Goal: Communication & Community: Answer question/provide support

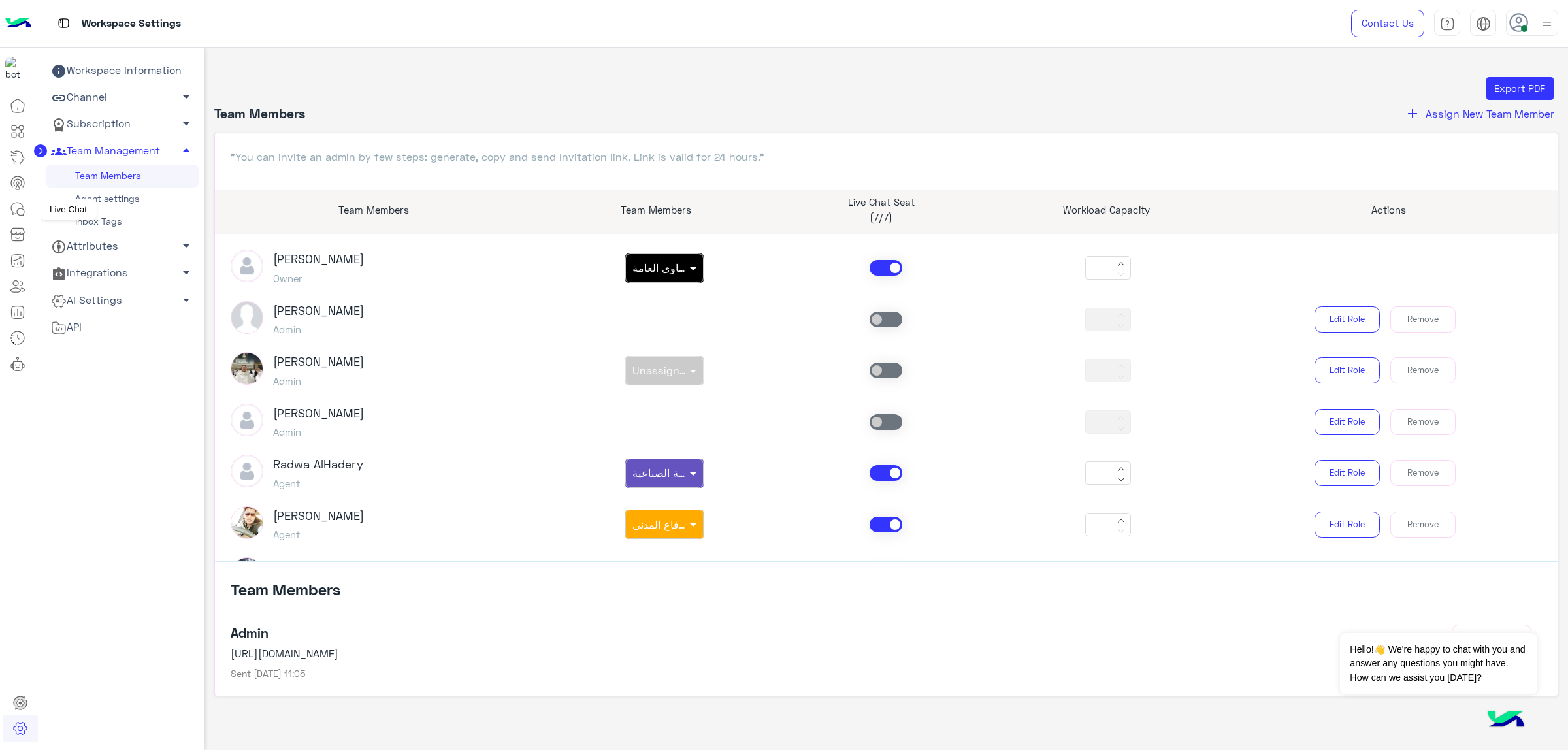
click at [24, 209] on icon at bounding box center [17, 209] width 15 height 15
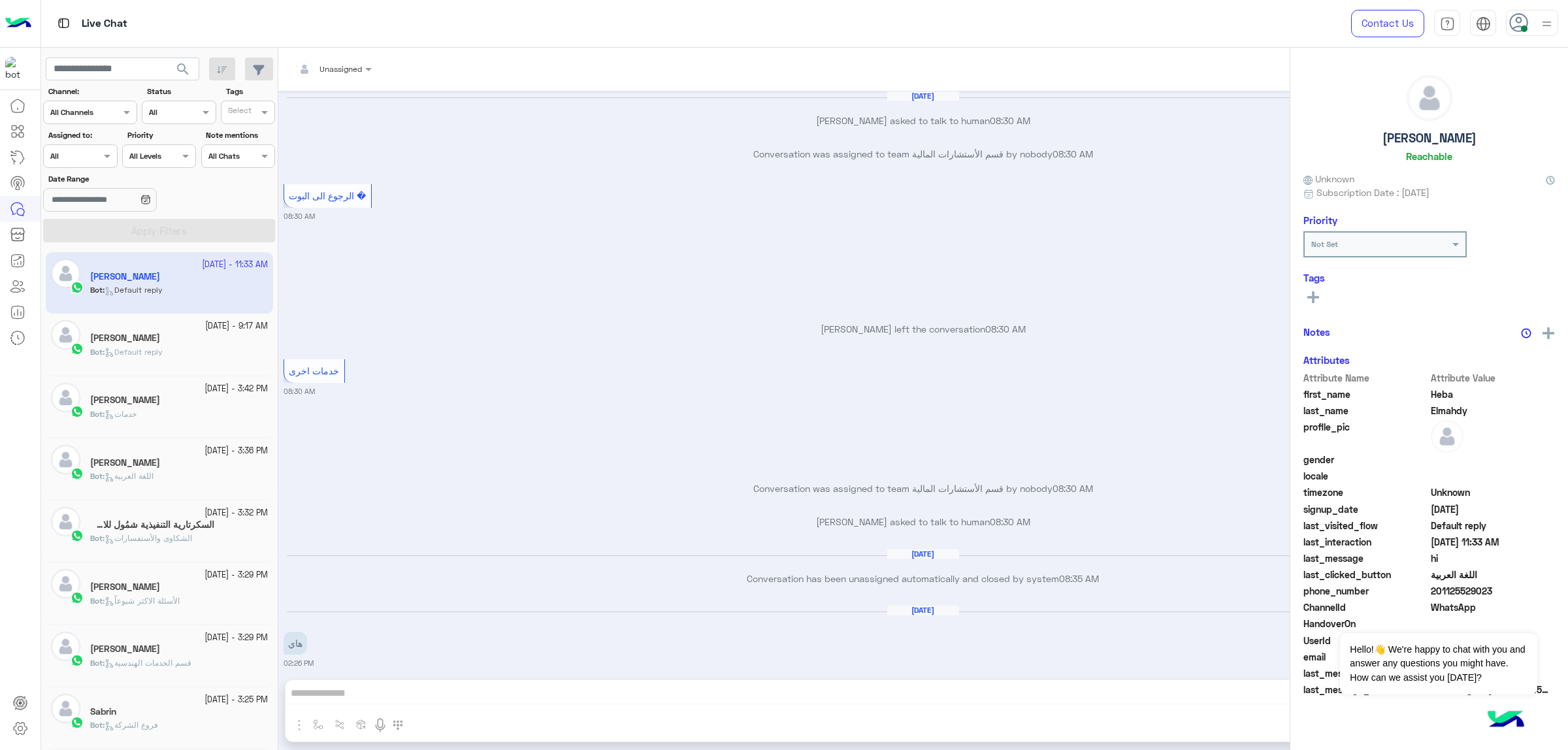
scroll to position [1691, 0]
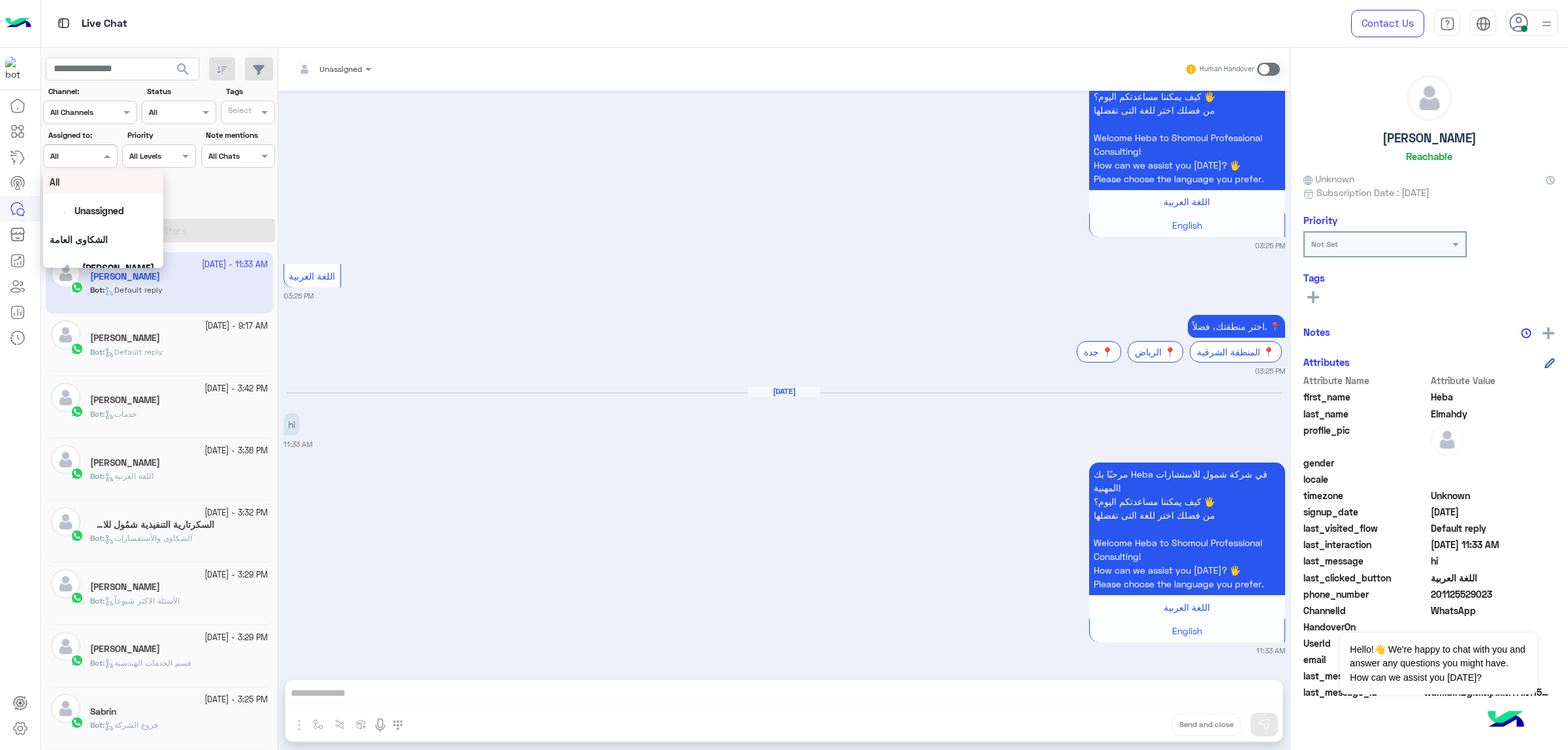
click at [102, 151] on span at bounding box center [108, 155] width 16 height 13
click at [129, 198] on div "[PERSON_NAME]" at bounding box center [107, 188] width 100 height 23
click at [146, 227] on button "Apply Filters" at bounding box center [159, 230] width 232 height 24
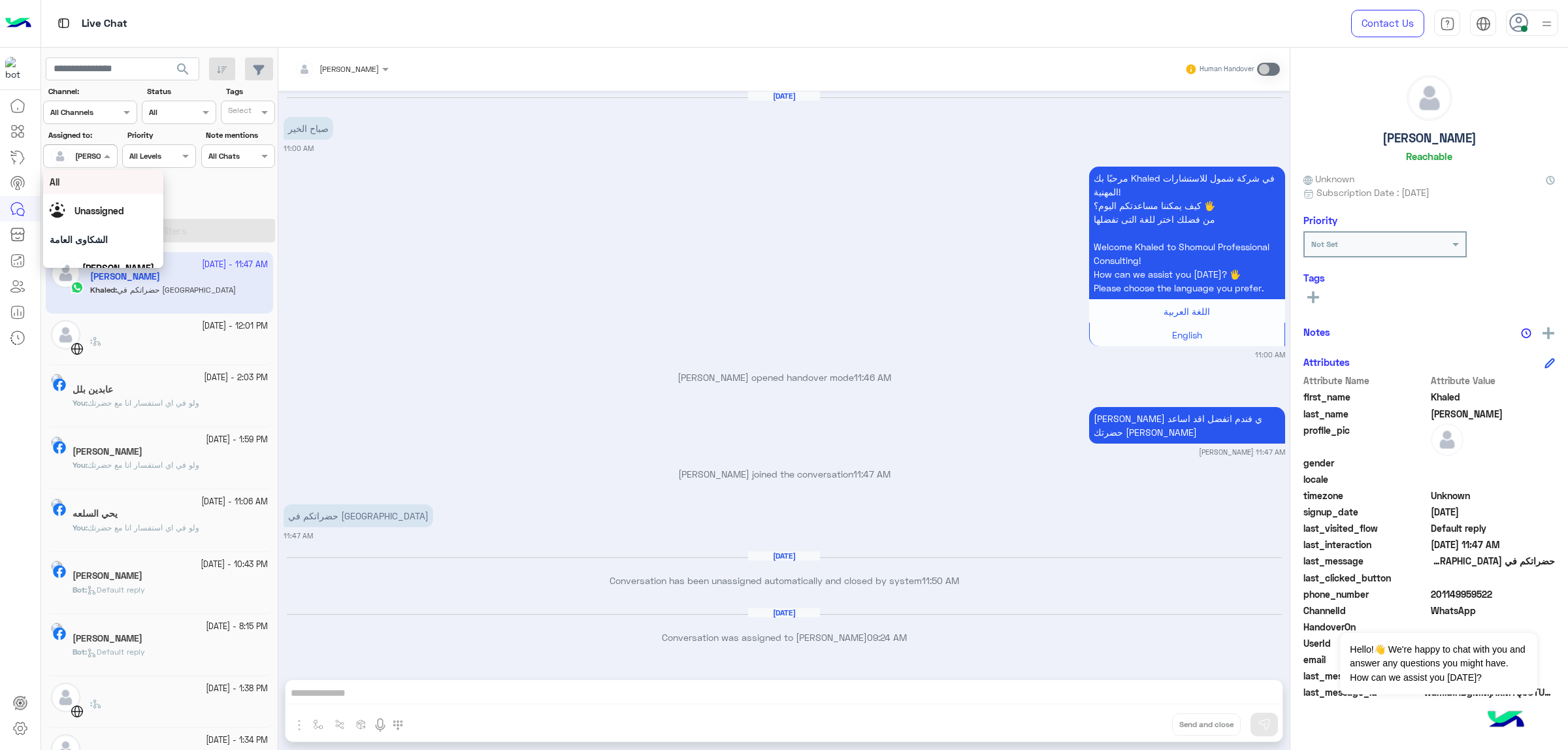
click at [105, 153] on span at bounding box center [108, 155] width 16 height 13
click at [112, 217] on div "Unassigned" at bounding box center [100, 211] width 50 height 13
click at [122, 228] on button "Apply Filters" at bounding box center [159, 230] width 232 height 24
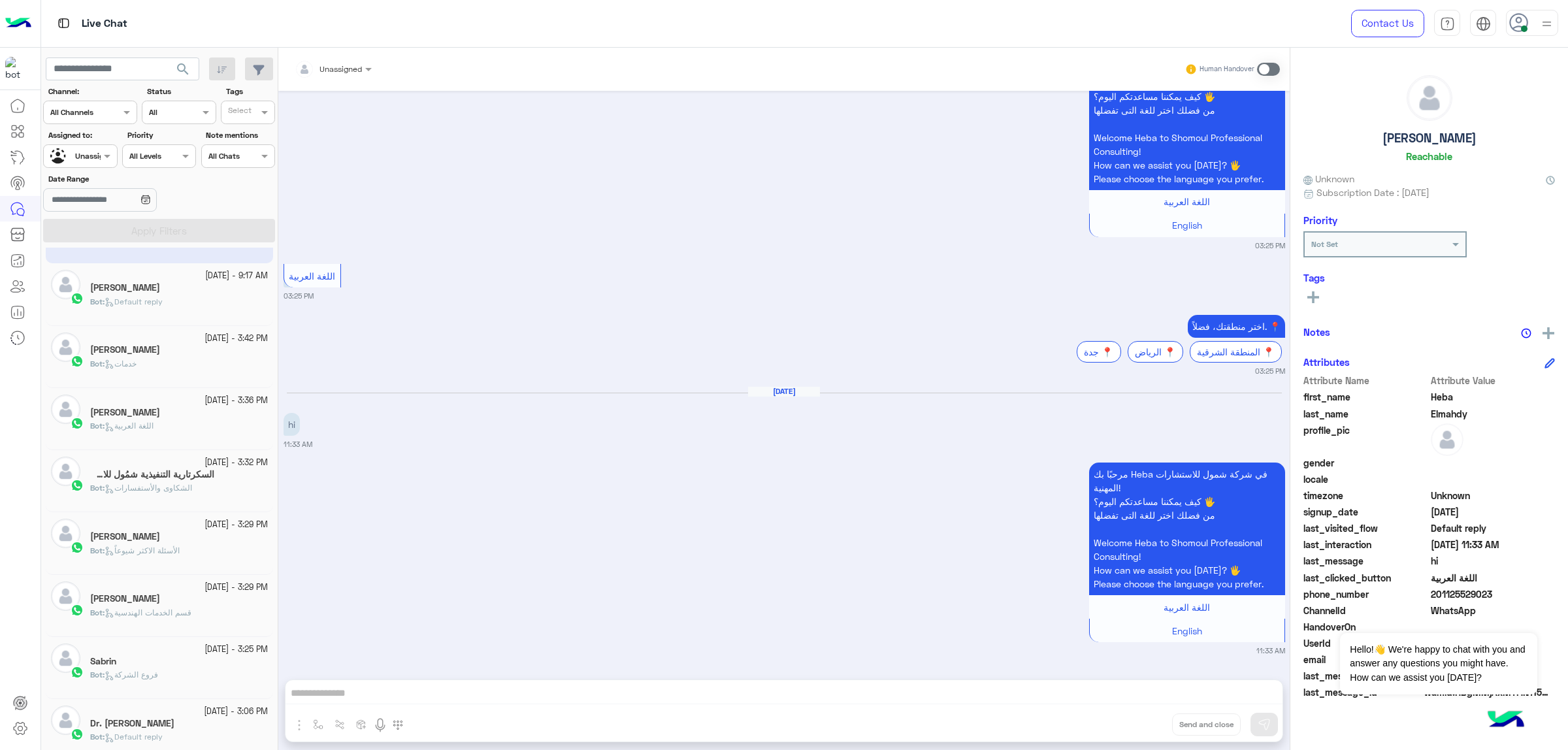
scroll to position [44, 0]
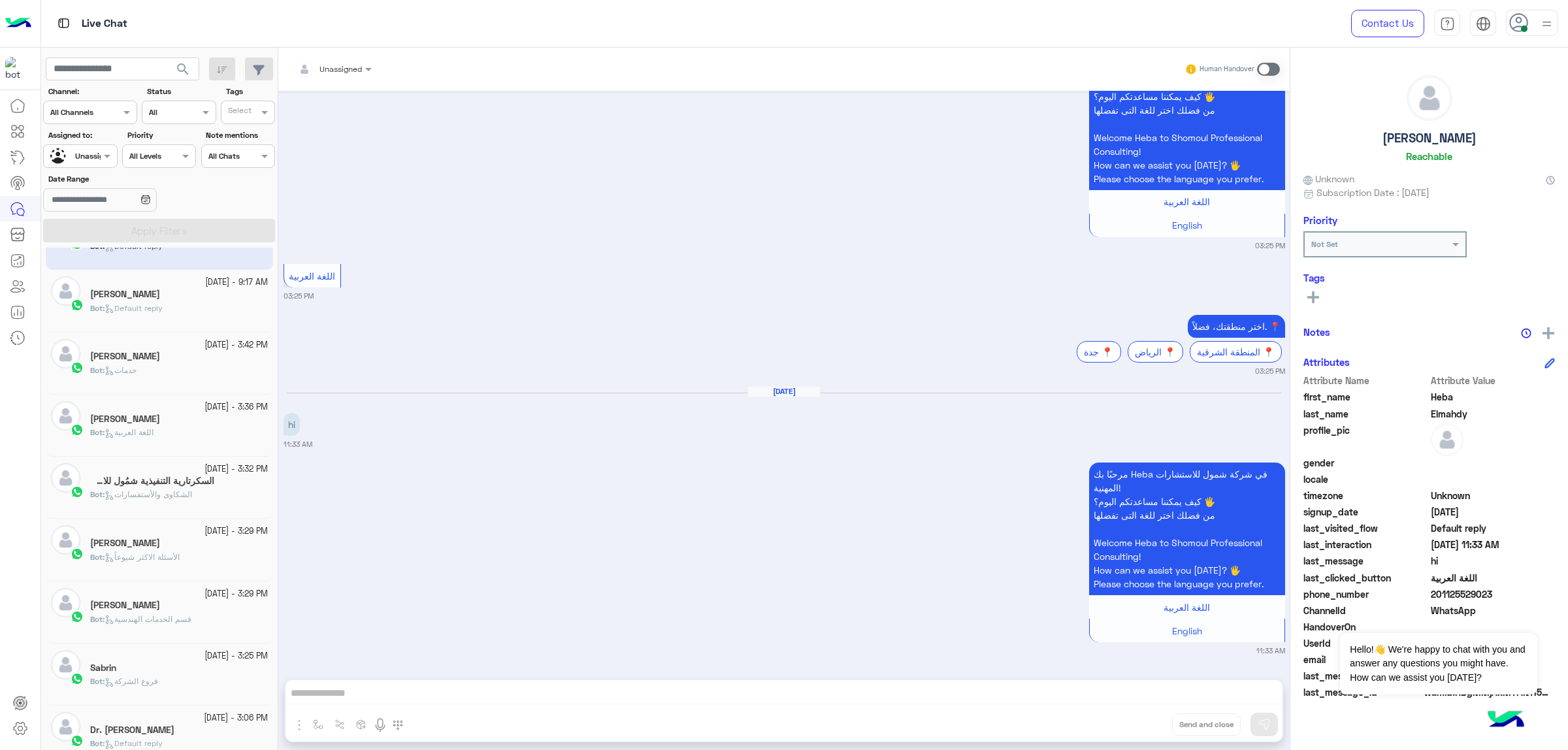
click at [132, 311] on span "Default reply" at bounding box center [133, 308] width 59 height 10
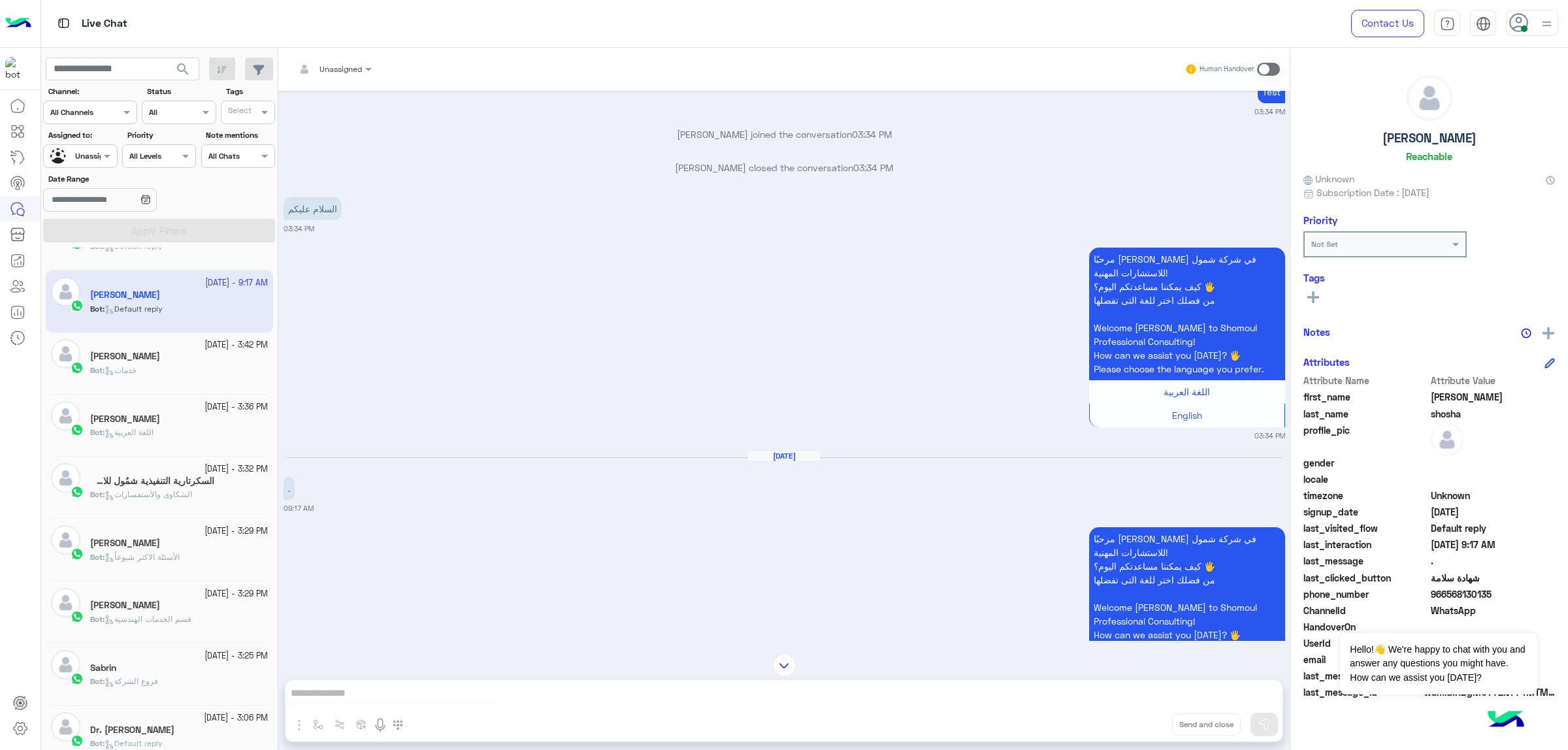
scroll to position [2957, 0]
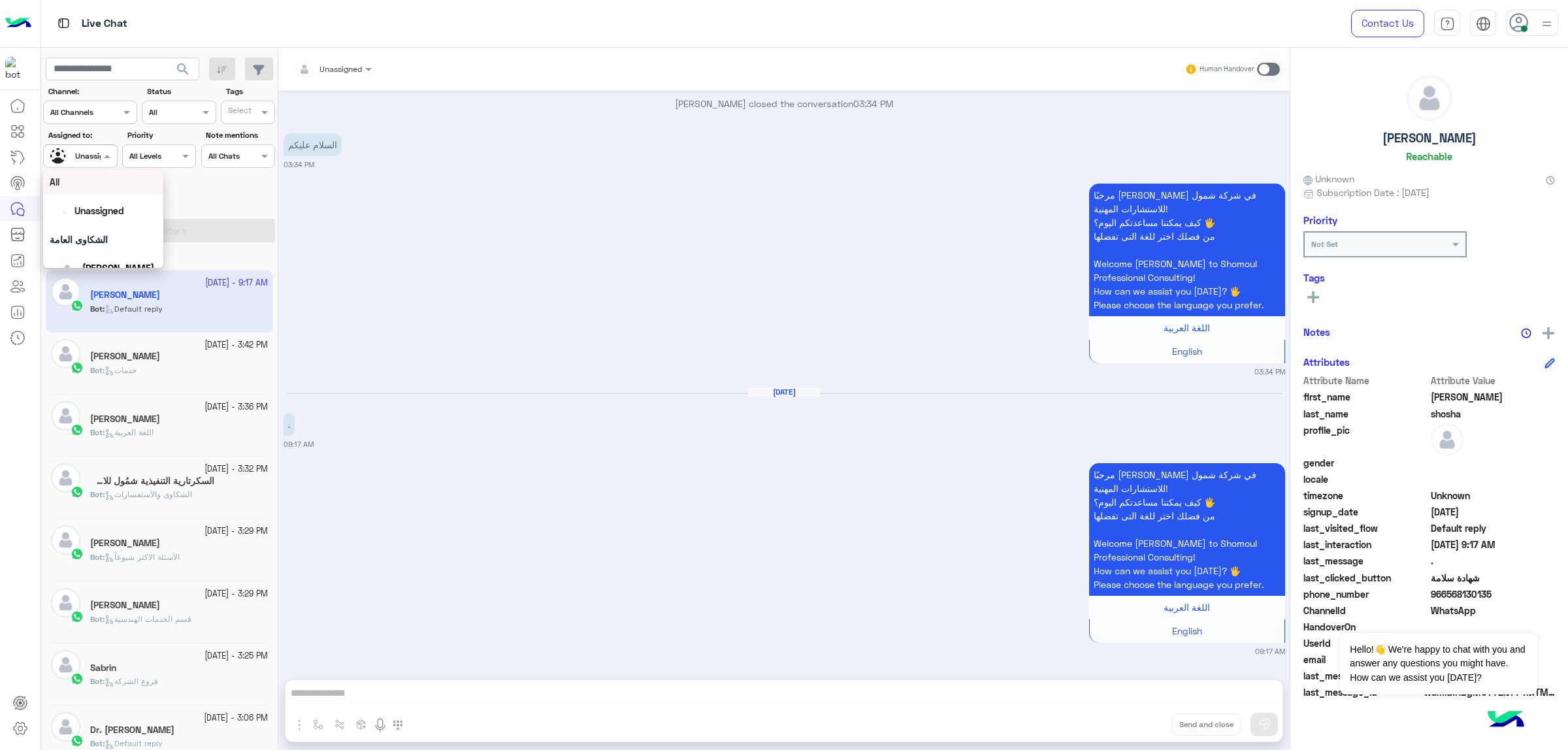
click at [81, 157] on div at bounding box center [81, 154] width 73 height 12
click at [138, 218] on span "[PERSON_NAME]" at bounding box center [118, 219] width 72 height 12
click at [152, 227] on button "Apply Filters" at bounding box center [159, 230] width 232 height 24
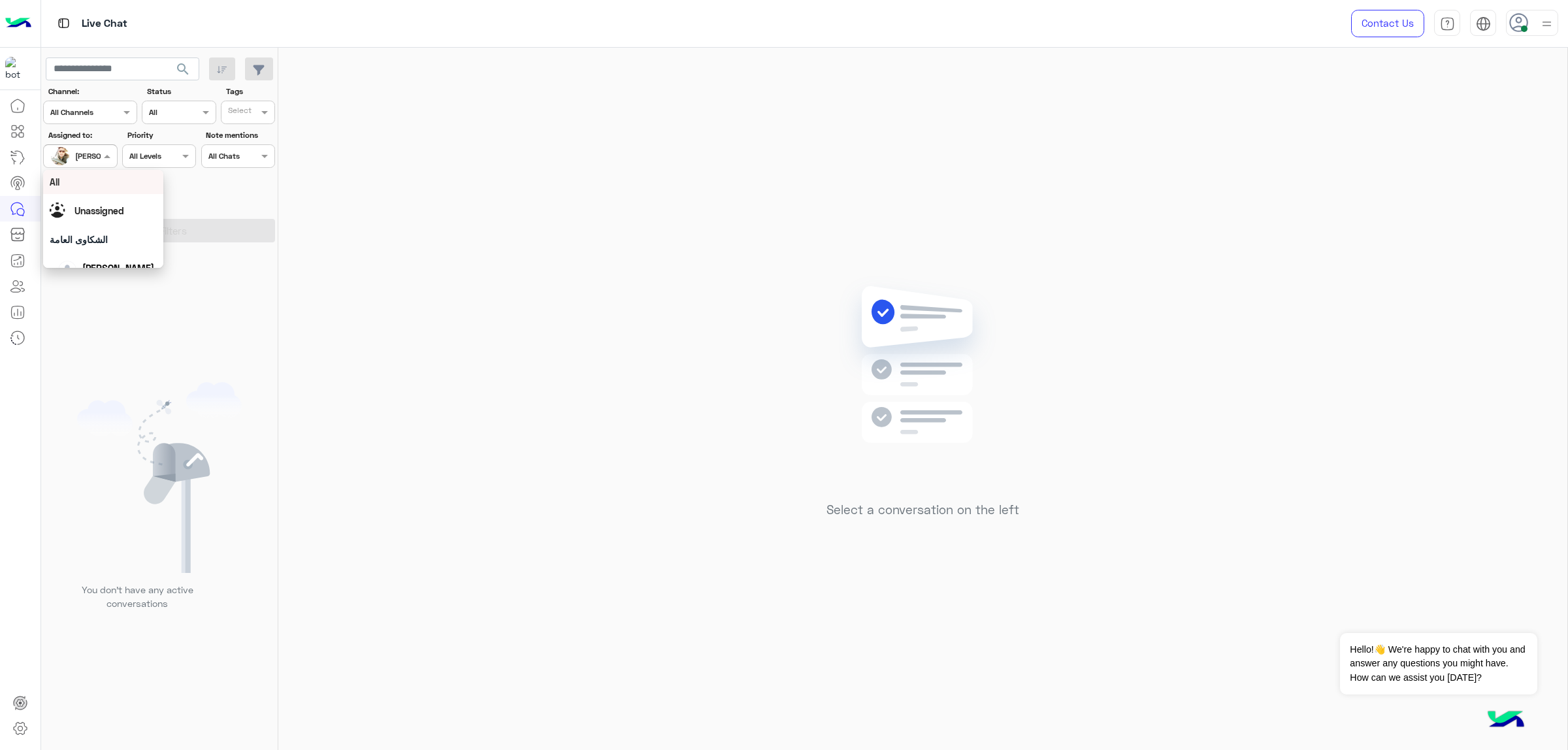
click at [105, 154] on span at bounding box center [108, 155] width 16 height 13
click at [115, 210] on span "Unassigned" at bounding box center [100, 211] width 50 height 12
click at [139, 227] on button "Apply Filters" at bounding box center [159, 230] width 232 height 24
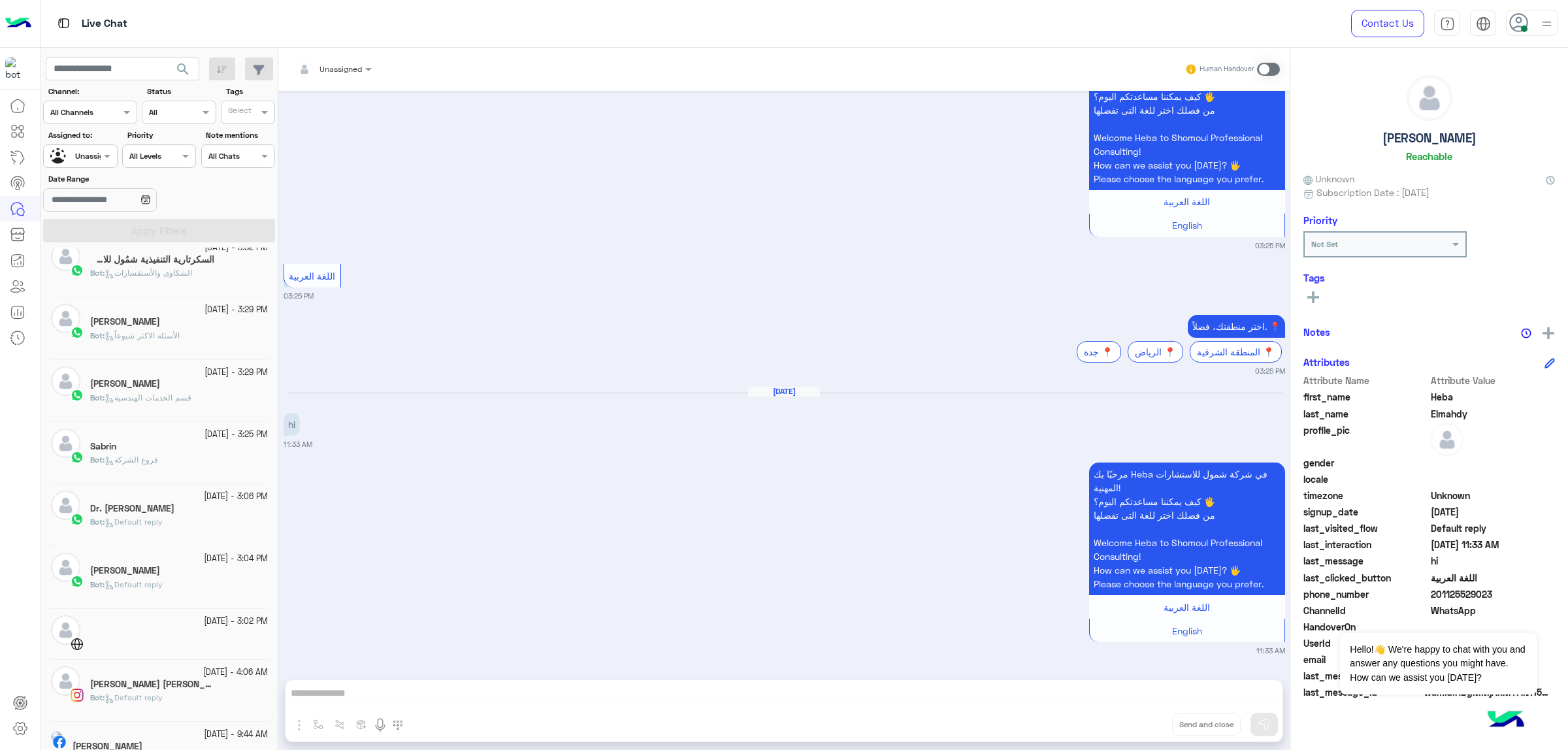
scroll to position [273, 0]
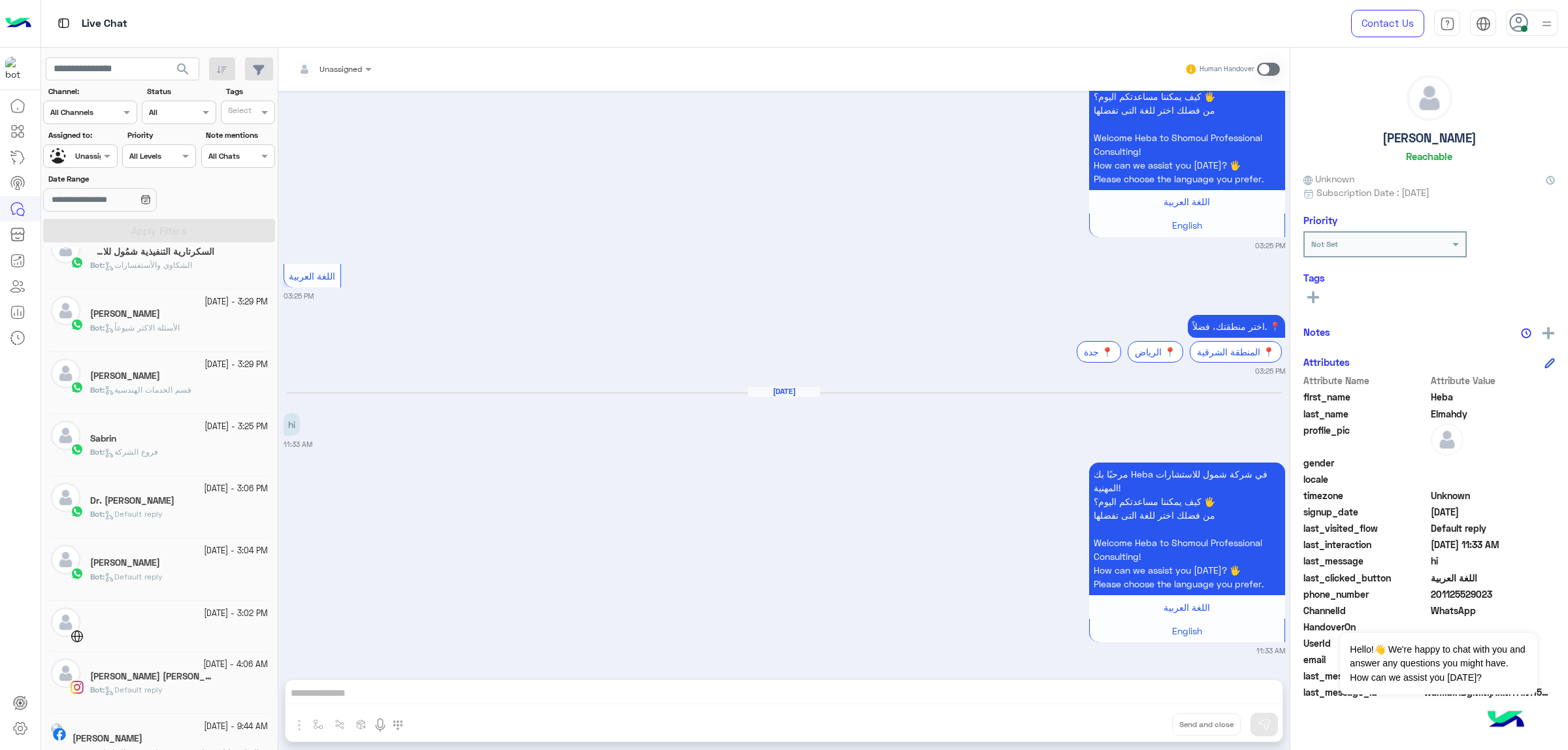
click at [159, 485] on div "[DATE] - 3:06 PM" at bounding box center [178, 489] width 177 height 12
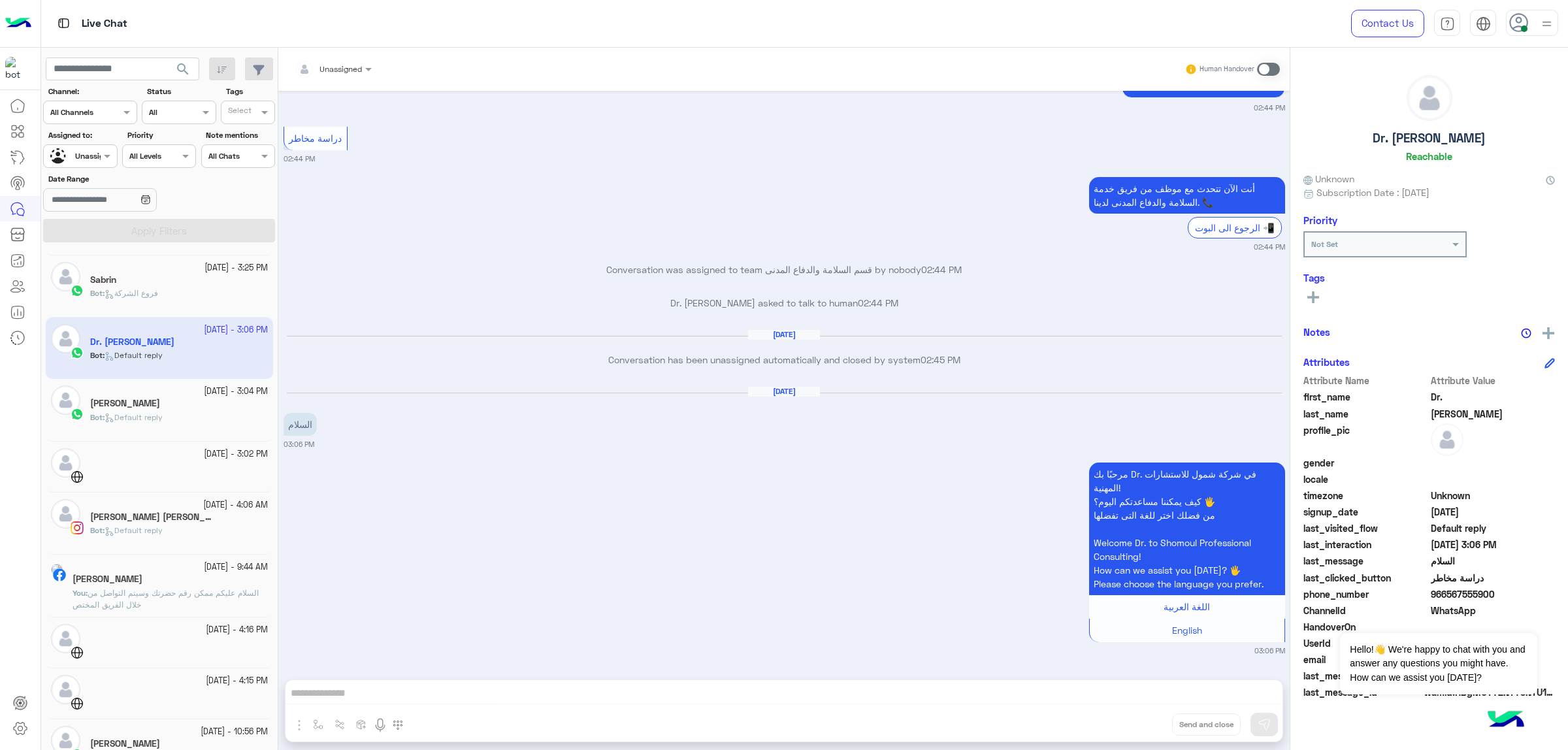
scroll to position [444, 0]
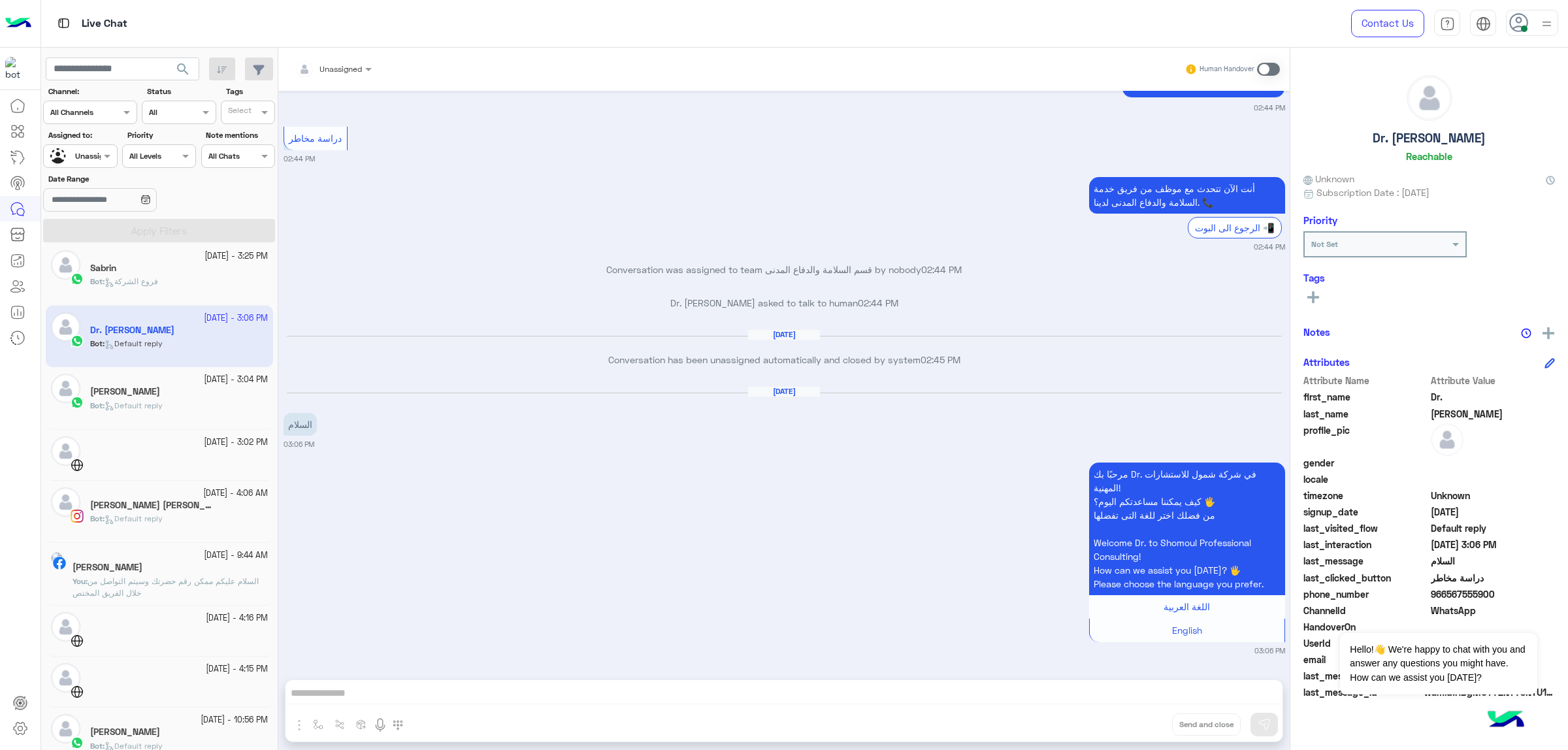
click at [199, 579] on span "السلام عليكم ممكن رقم حضرتك وسيتم التواصل من خلال الفريق المختص" at bounding box center [166, 587] width 186 height 21
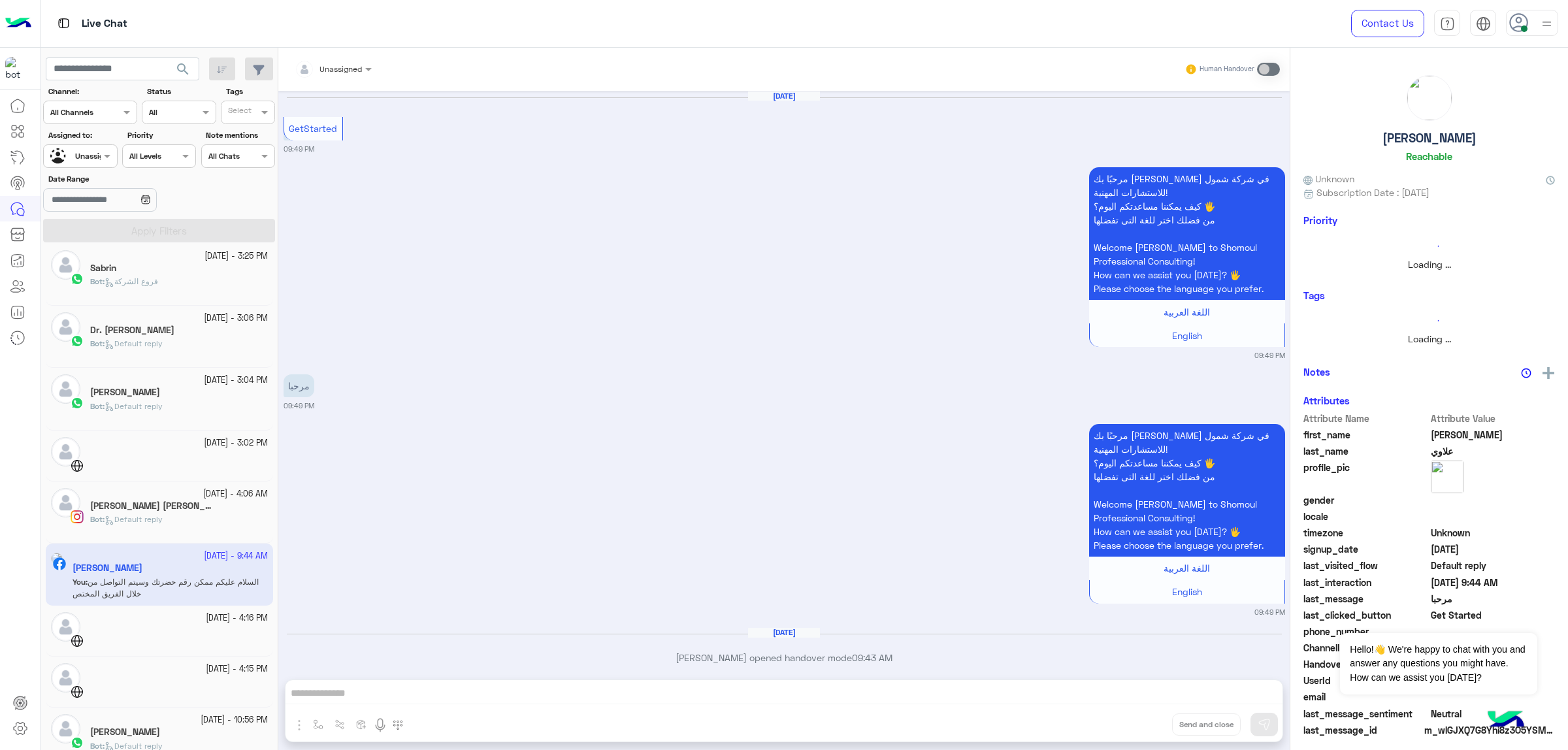
scroll to position [172, 0]
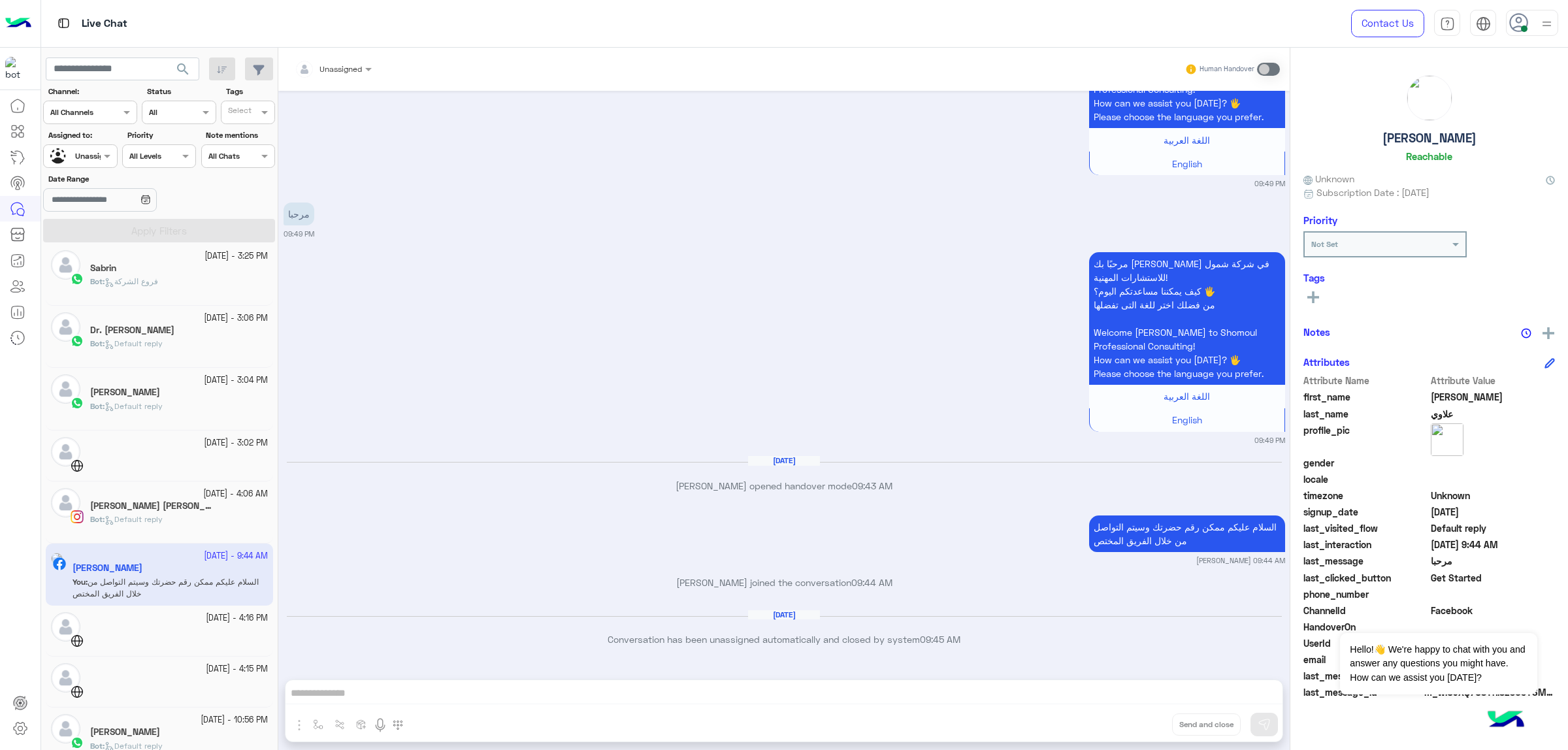
click at [203, 491] on small "[DATE] - 4:06 AM" at bounding box center [235, 494] width 64 height 12
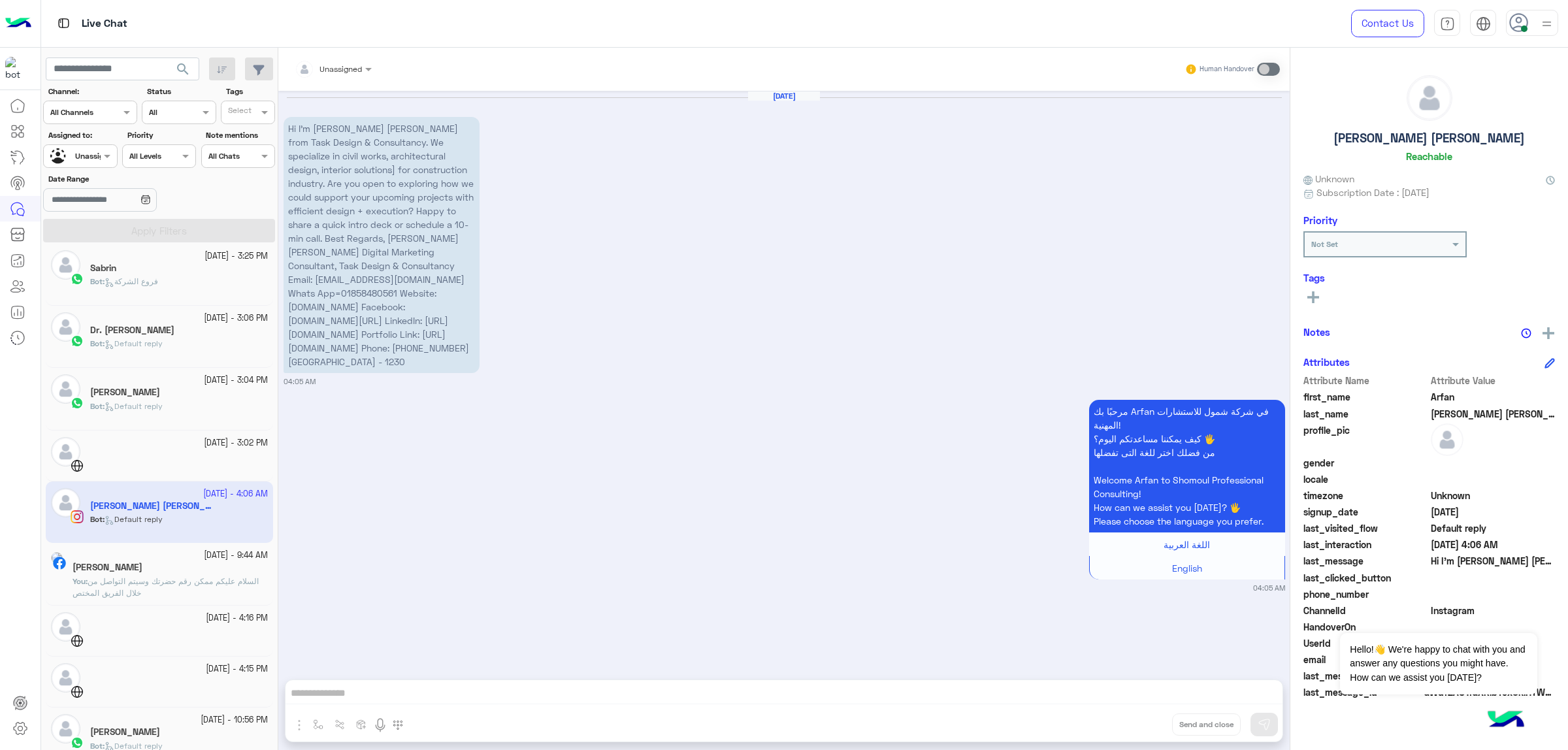
click at [160, 462] on div at bounding box center [178, 463] width 177 height 23
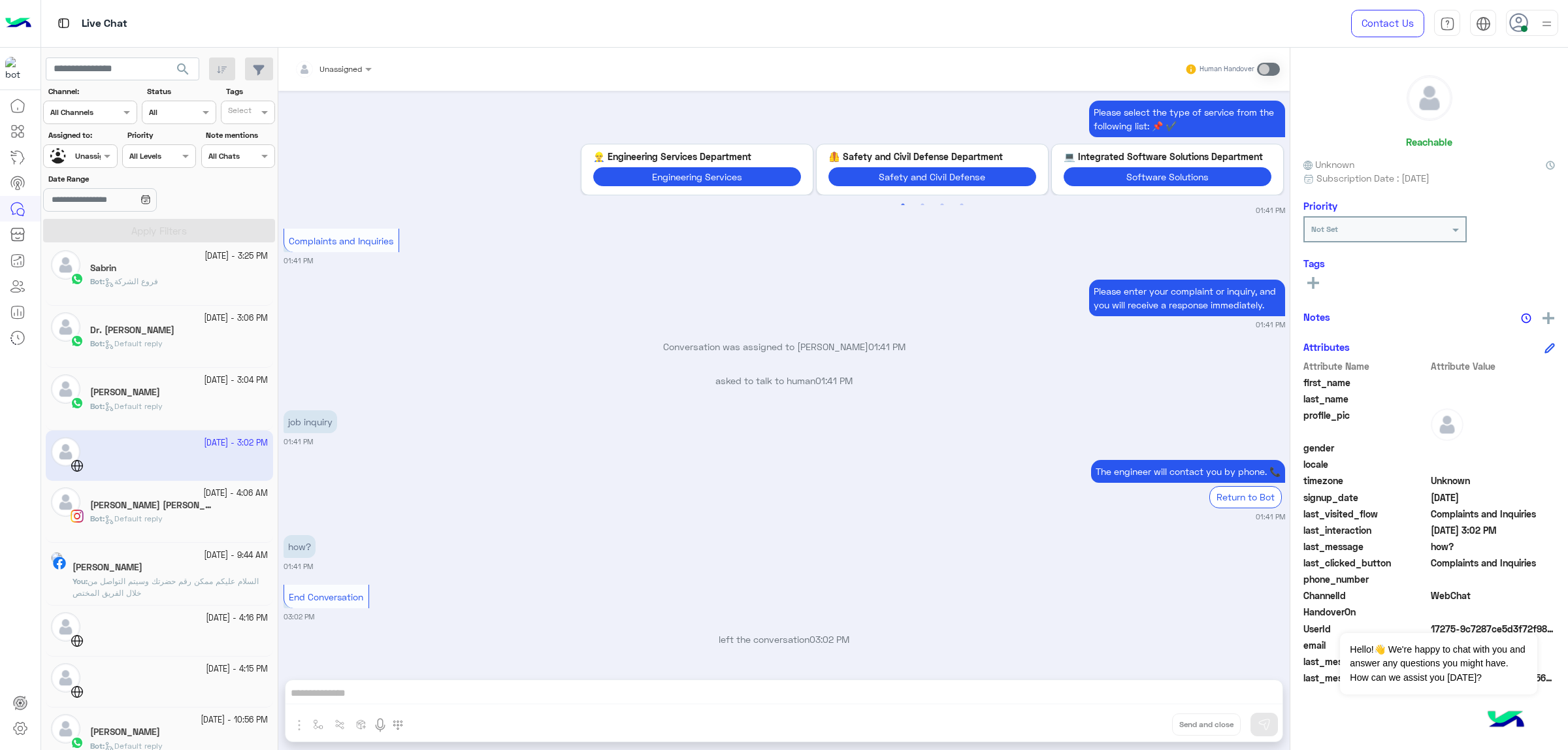
scroll to position [469, 0]
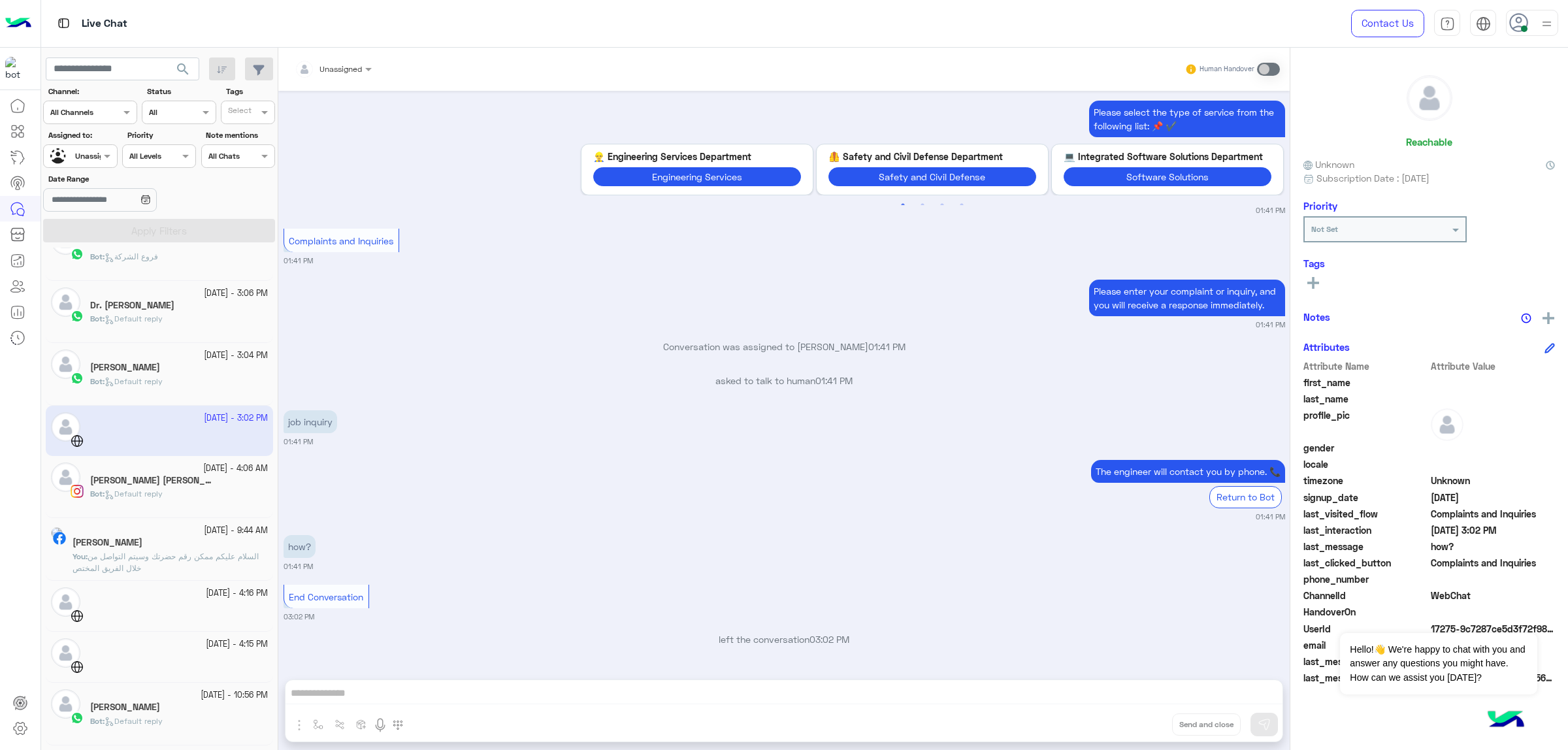
click at [193, 417] on app-inbox-user "[DATE] - 3:02 PM" at bounding box center [159, 431] width 227 height 50
drag, startPoint x: 193, startPoint y: 417, endPoint x: 82, endPoint y: 410, distance: 111.2
click at [82, 410] on app-inbox-user "[DATE] - 3:02 PM" at bounding box center [159, 431] width 227 height 50
click at [363, 65] on span at bounding box center [370, 69] width 16 height 13
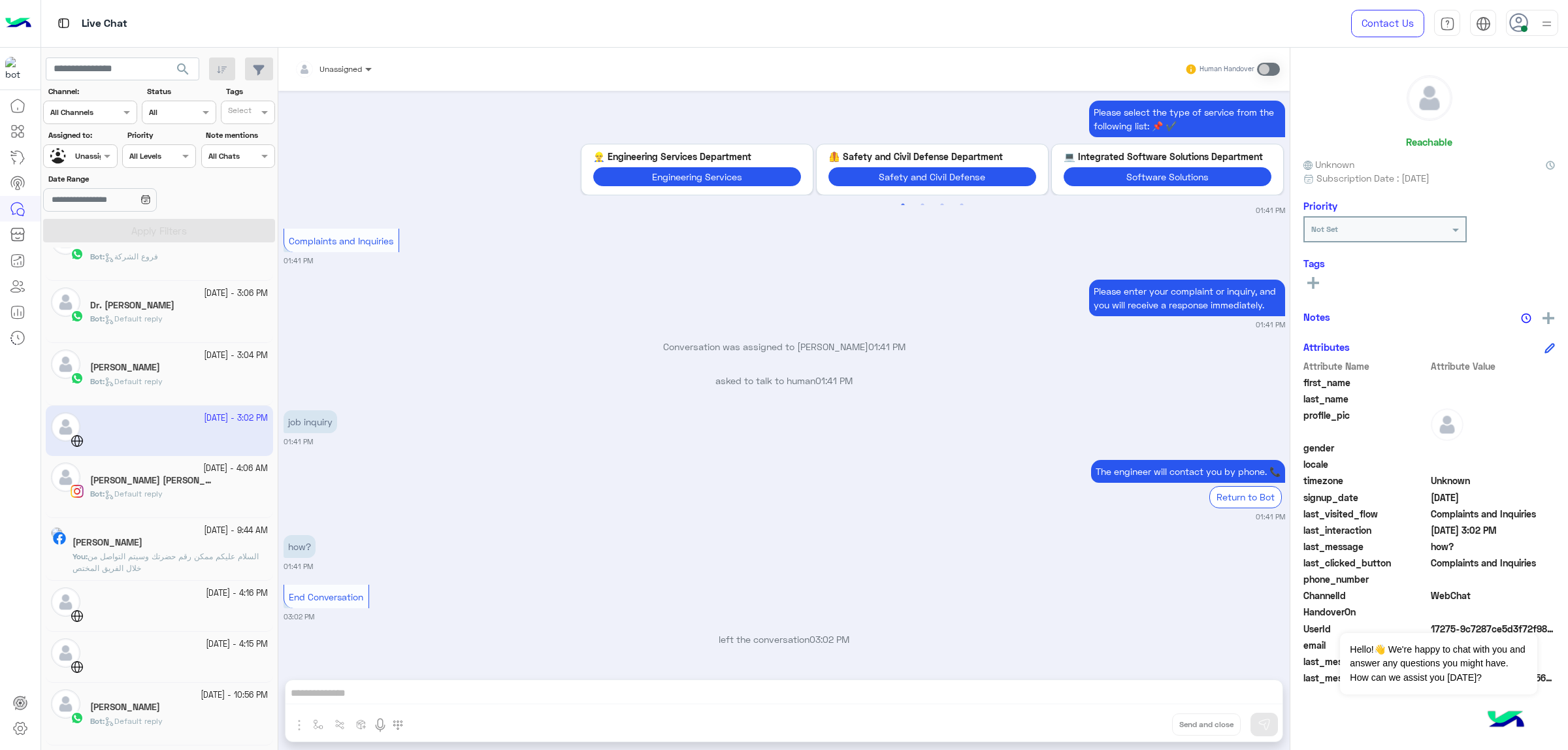
click at [363, 65] on span at bounding box center [370, 69] width 16 height 13
click at [207, 415] on app-inbox-user "[DATE] - 3:02 PM" at bounding box center [159, 431] width 227 height 50
click at [222, 430] on app-inbox-user "[DATE] - 3:02 PM" at bounding box center [159, 431] width 227 height 50
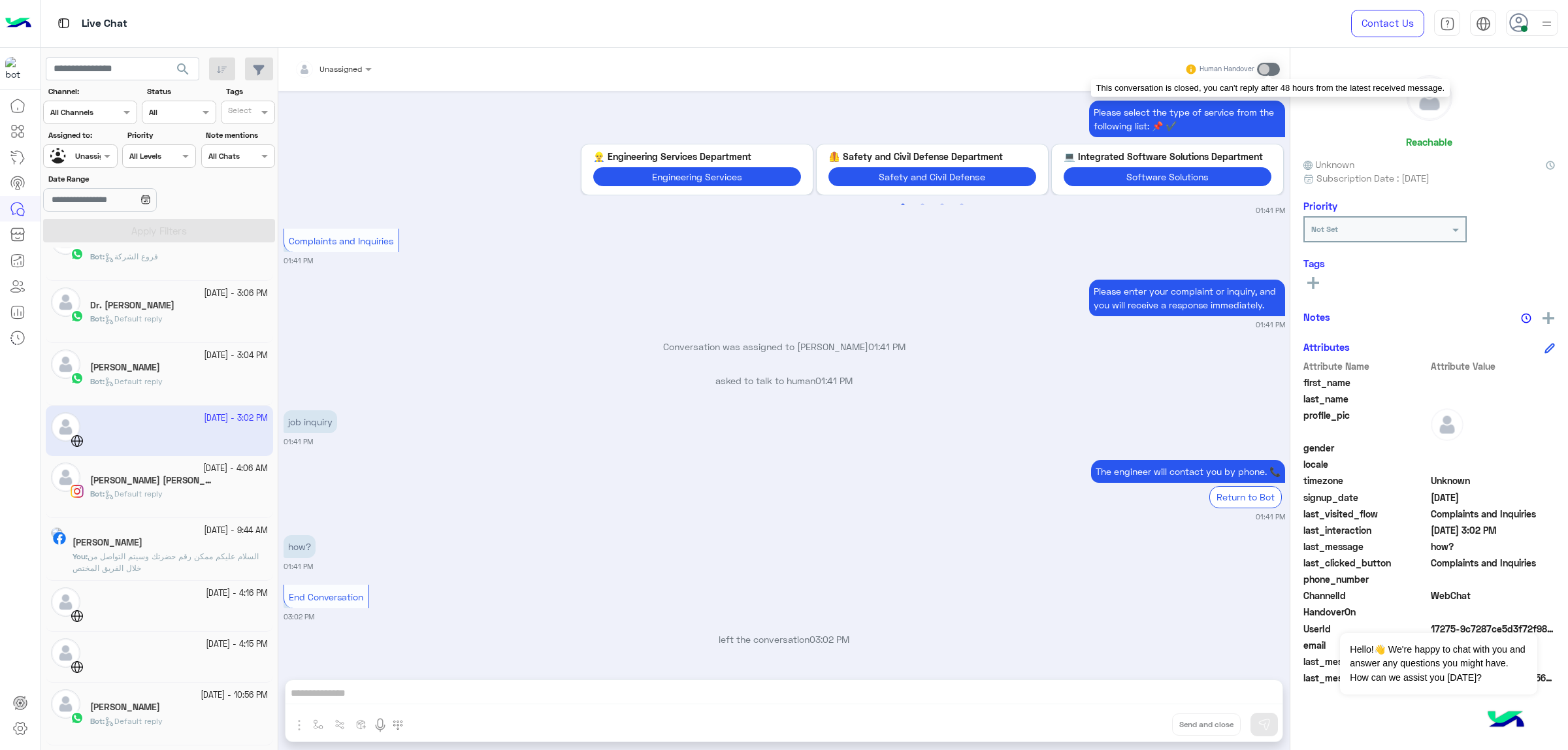
click at [1266, 73] on span at bounding box center [1269, 69] width 23 height 13
click at [1269, 66] on span at bounding box center [1269, 69] width 23 height 13
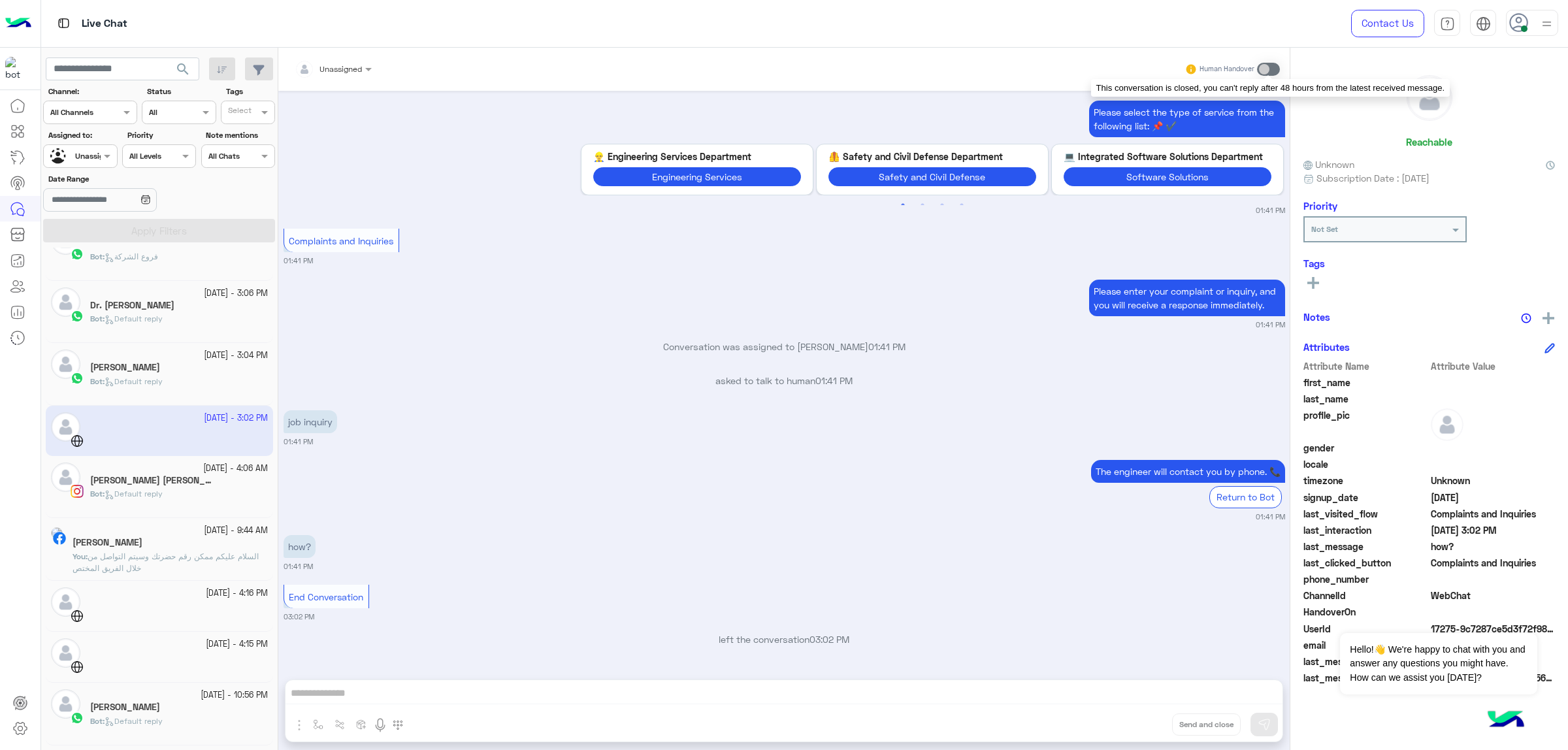
click at [1269, 66] on span at bounding box center [1269, 69] width 23 height 13
drag, startPoint x: 632, startPoint y: 637, endPoint x: 590, endPoint y: 635, distance: 42.0
click at [590, 635] on p "left the conversation 03:02 PM" at bounding box center [784, 640] width 1002 height 13
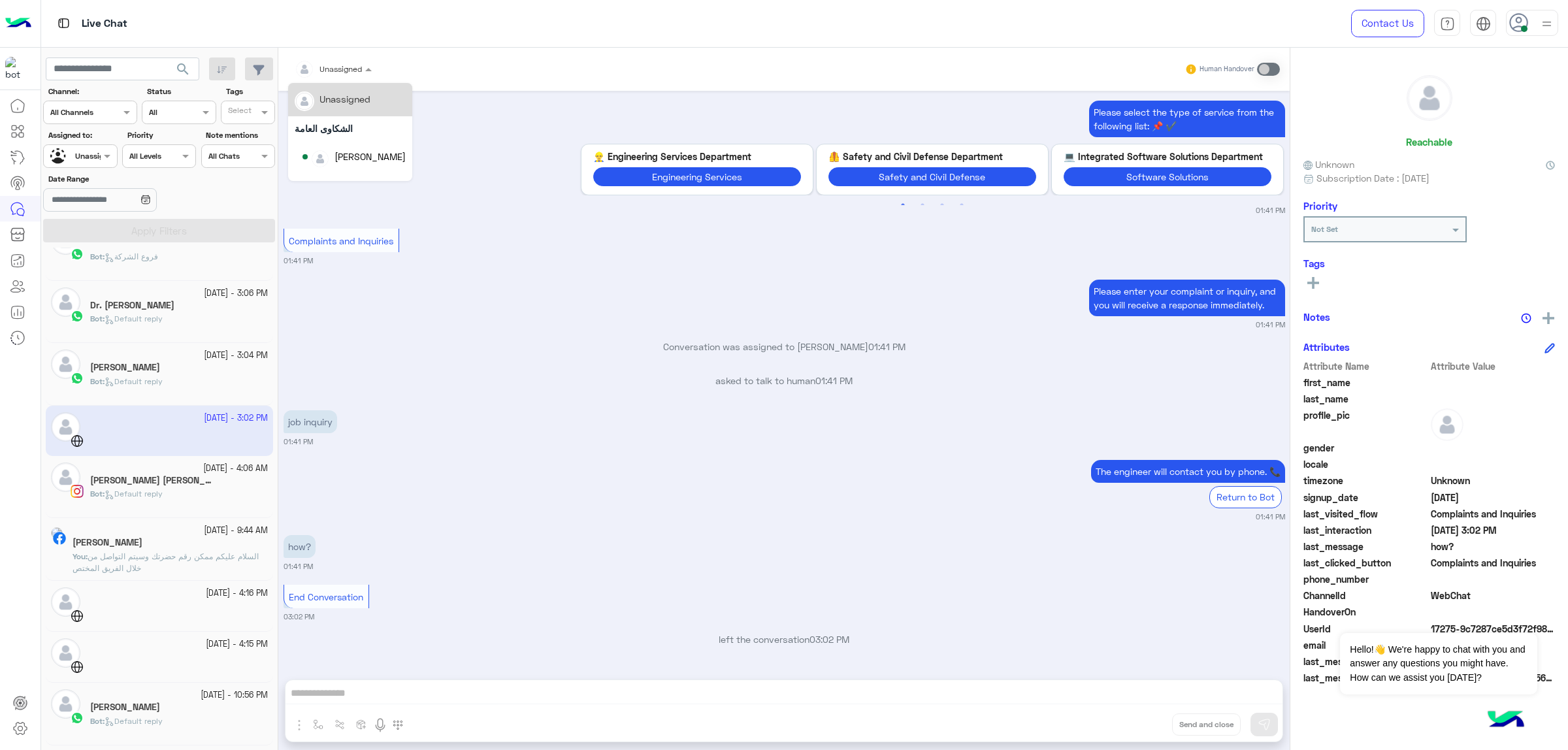
click at [336, 75] on div "Unassigned" at bounding box center [328, 69] width 67 height 26
click at [372, 144] on div "[PERSON_NAME]" at bounding box center [350, 157] width 124 height 34
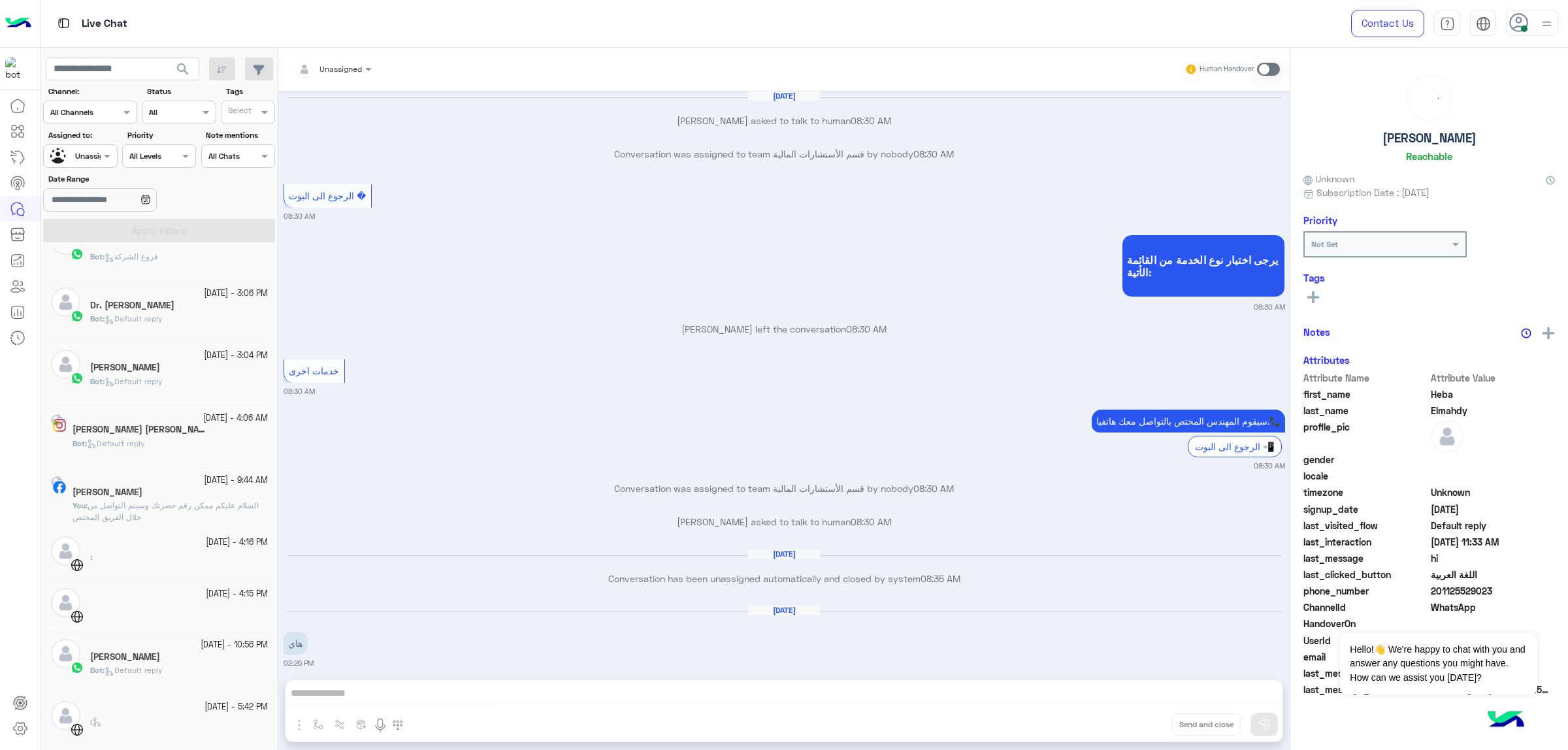
scroll to position [1691, 0]
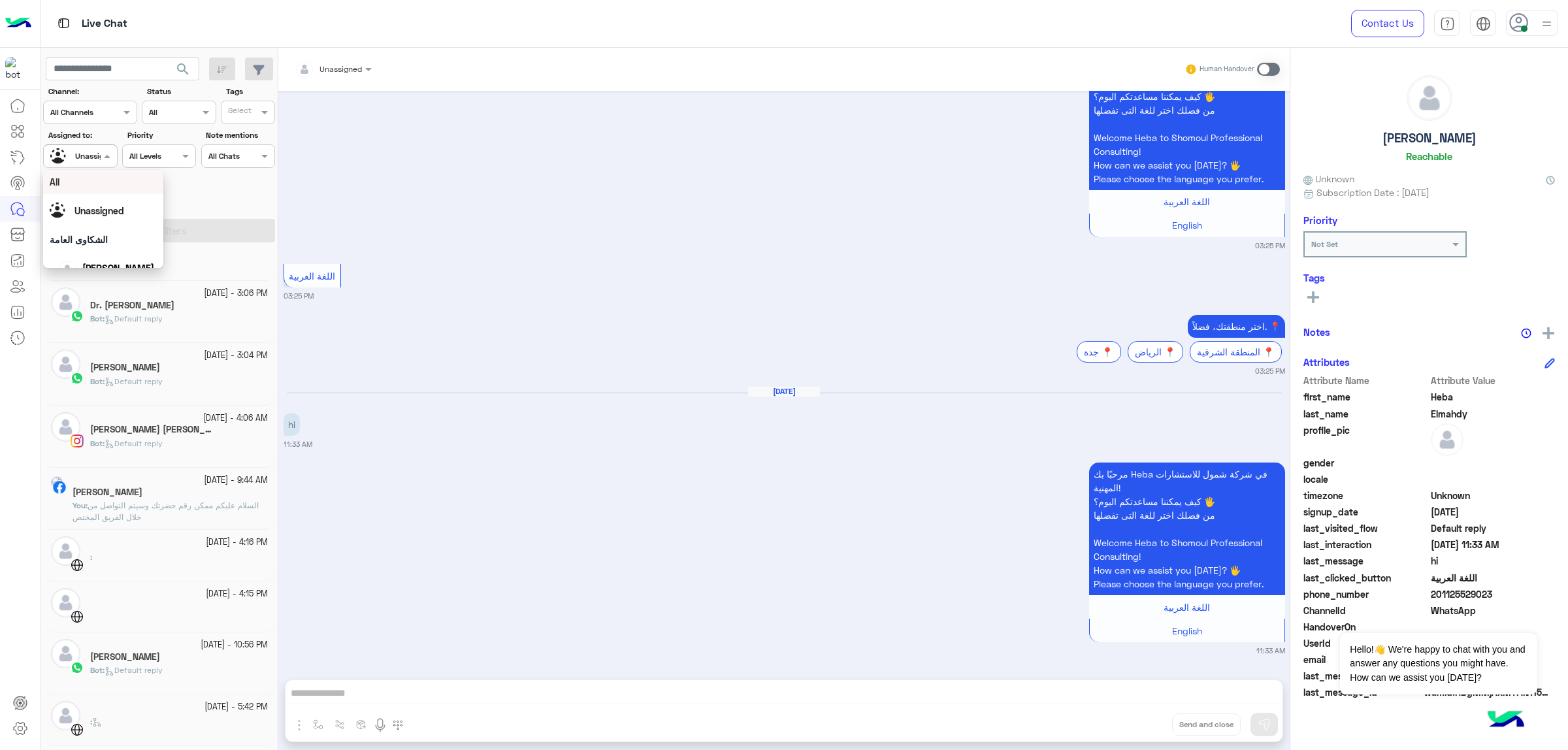
click at [89, 152] on div at bounding box center [81, 154] width 73 height 12
click at [135, 208] on span "[PERSON_NAME]" at bounding box center [118, 208] width 72 height 12
click at [157, 225] on button "Apply Filters" at bounding box center [159, 230] width 232 height 24
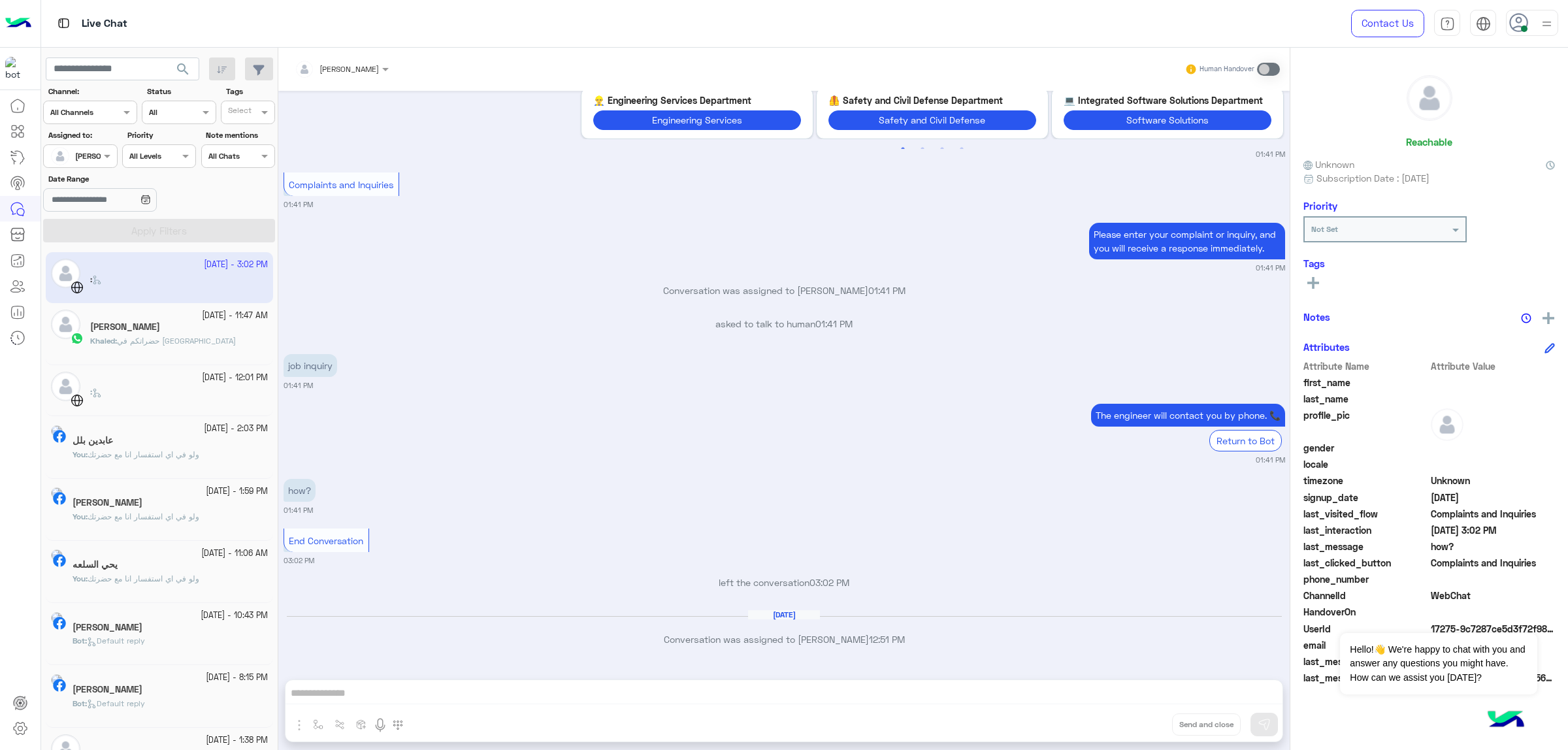
click at [174, 274] on app-inbox-user "[DATE] - 3:02 PM :" at bounding box center [159, 277] width 227 height 50
click at [89, 278] on app-inbox-user "[DATE] - 3:02 PM :" at bounding box center [159, 277] width 227 height 50
click at [772, 616] on h6 "[DATE]" at bounding box center [784, 615] width 72 height 10
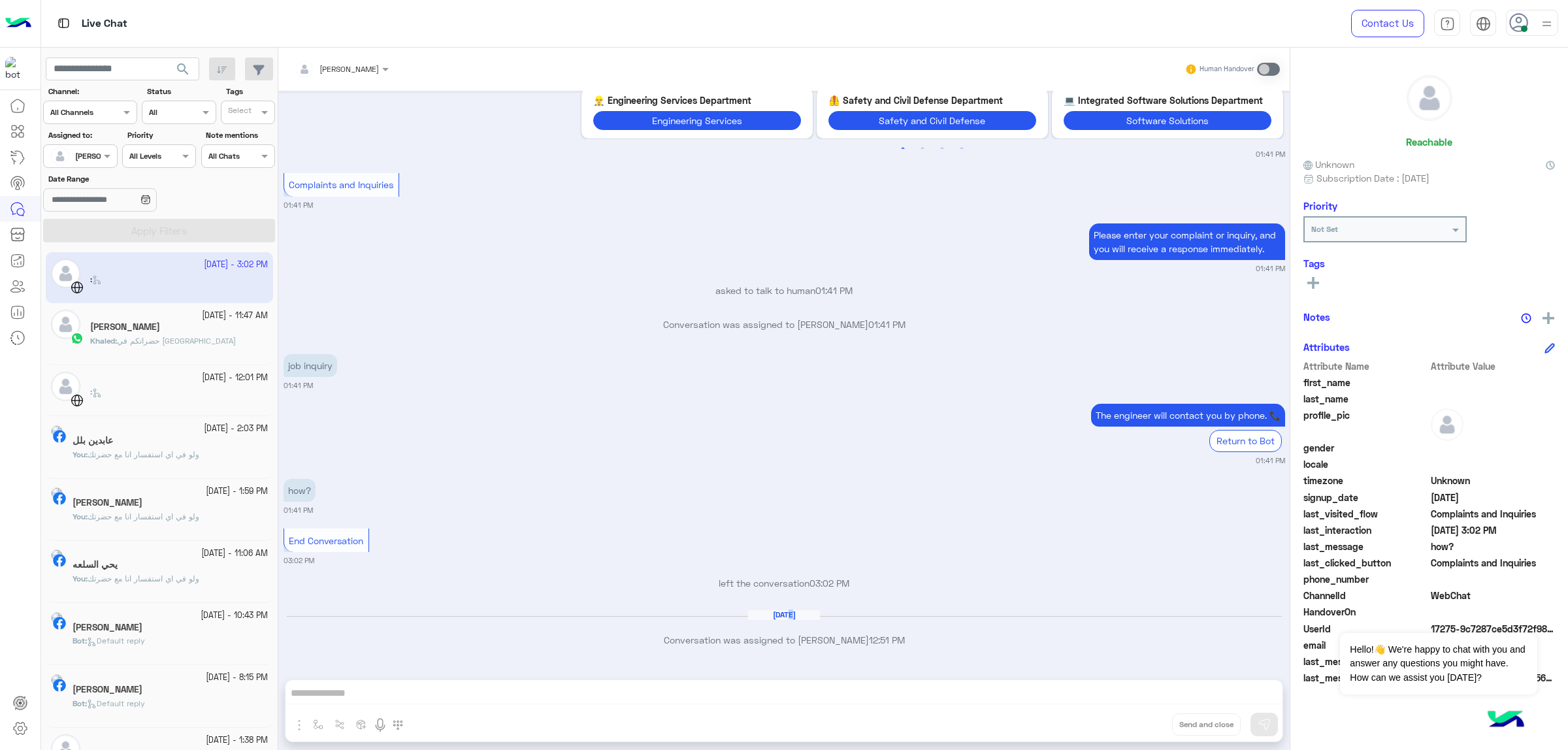
click at [772, 616] on h6 "[DATE]" at bounding box center [784, 615] width 72 height 10
click at [1260, 63] on span at bounding box center [1269, 69] width 23 height 13
click at [1266, 66] on span at bounding box center [1269, 69] width 23 height 13
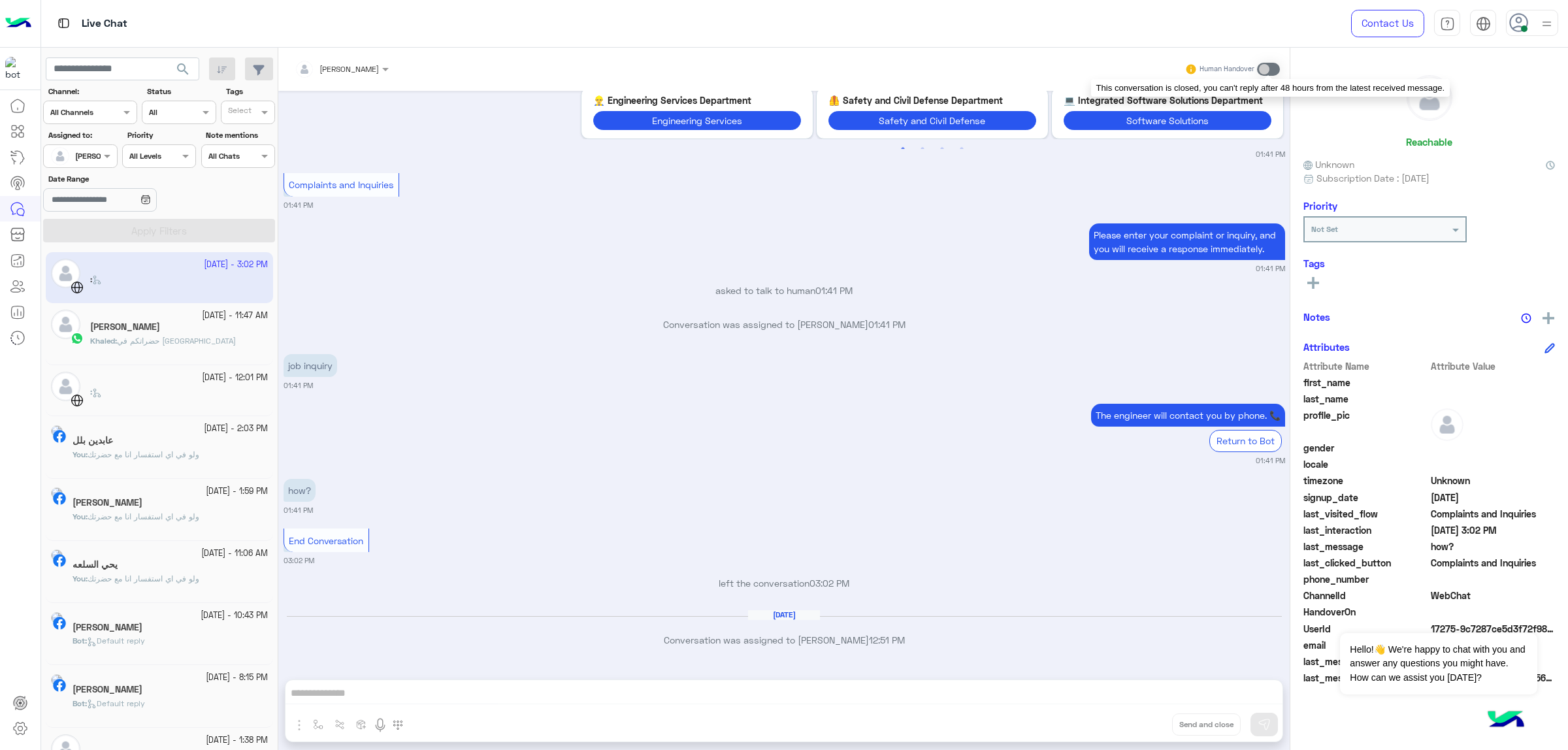
click at [1266, 66] on span at bounding box center [1269, 69] width 23 height 13
click at [358, 77] on div "[PERSON_NAME]" at bounding box center [337, 69] width 84 height 26
click at [358, 93] on div "Unassigned" at bounding box center [344, 99] width 51 height 13
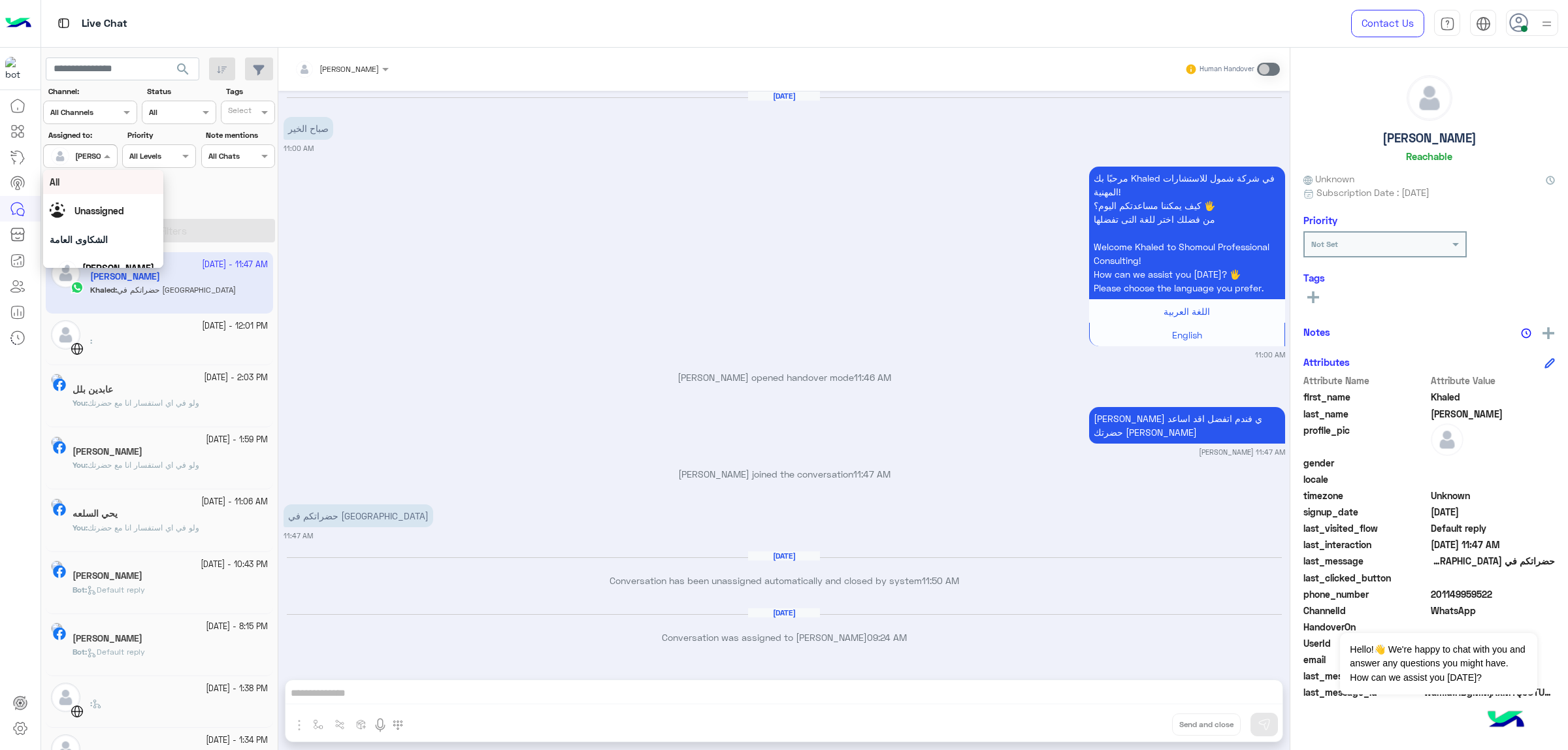
click at [82, 161] on div "[PERSON_NAME]" at bounding box center [105, 156] width 60 height 12
click at [99, 207] on span "Unassigned" at bounding box center [100, 211] width 50 height 12
click at [135, 233] on button "Apply Filters" at bounding box center [159, 230] width 232 height 24
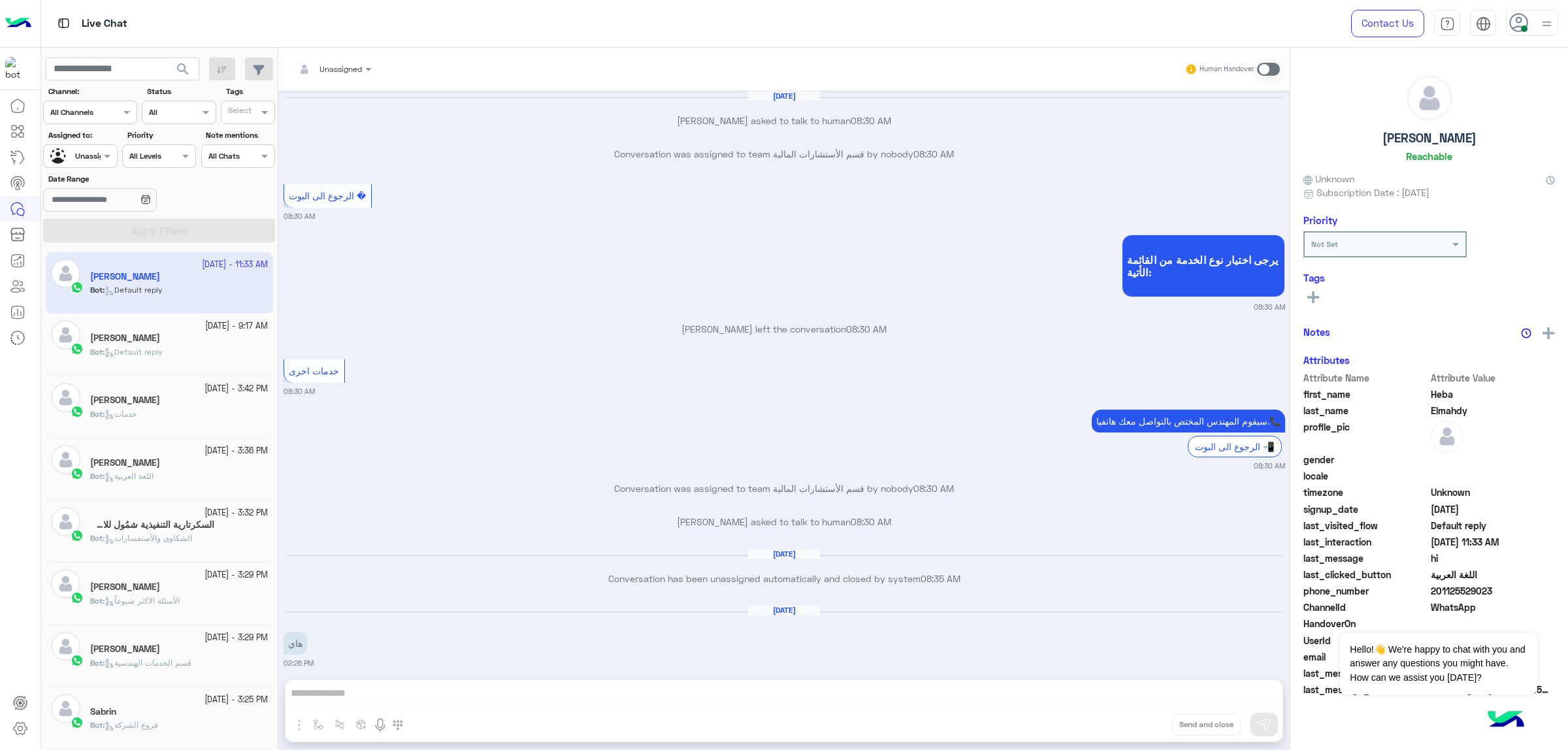
scroll to position [1691, 0]
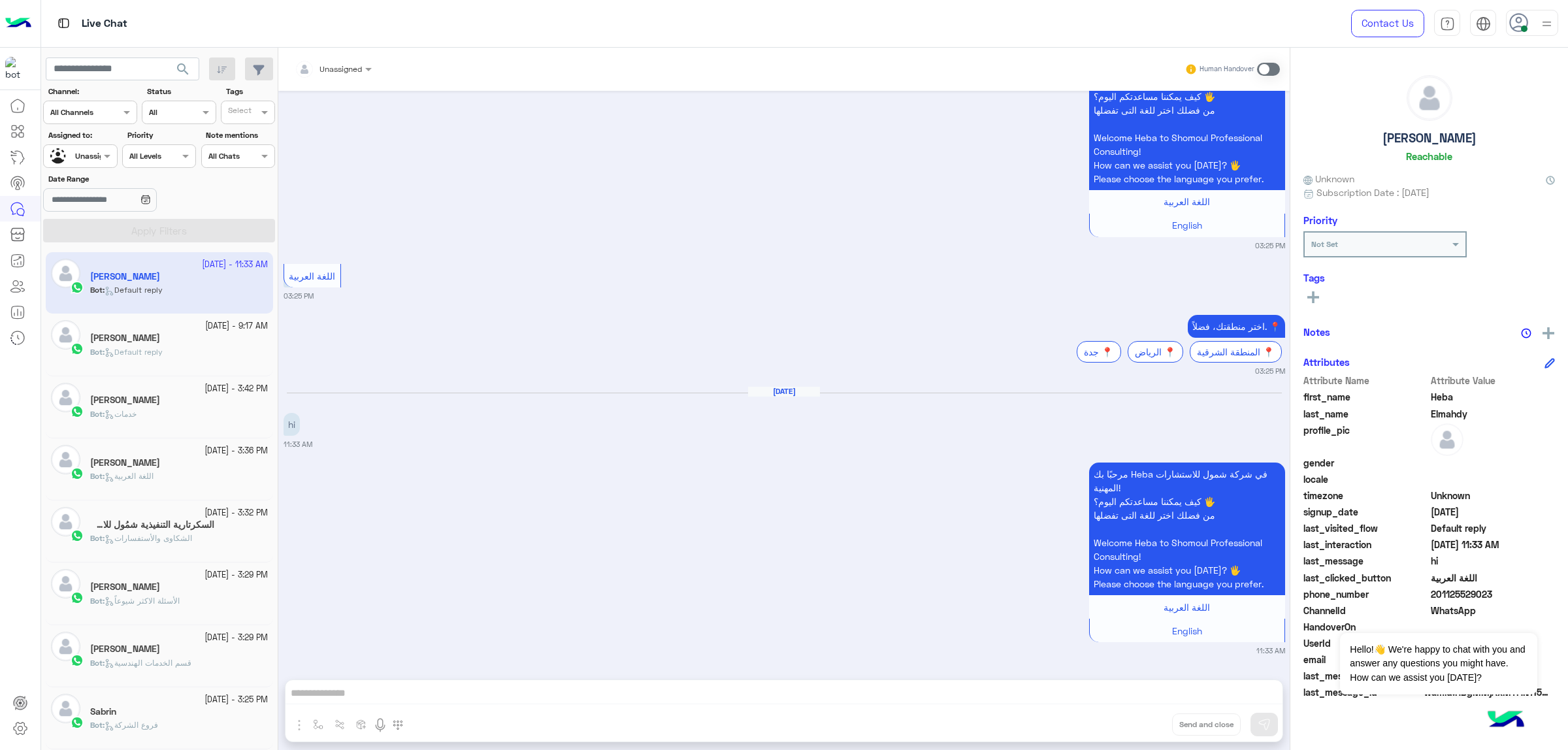
click at [188, 340] on div "[PERSON_NAME]" at bounding box center [178, 340] width 177 height 13
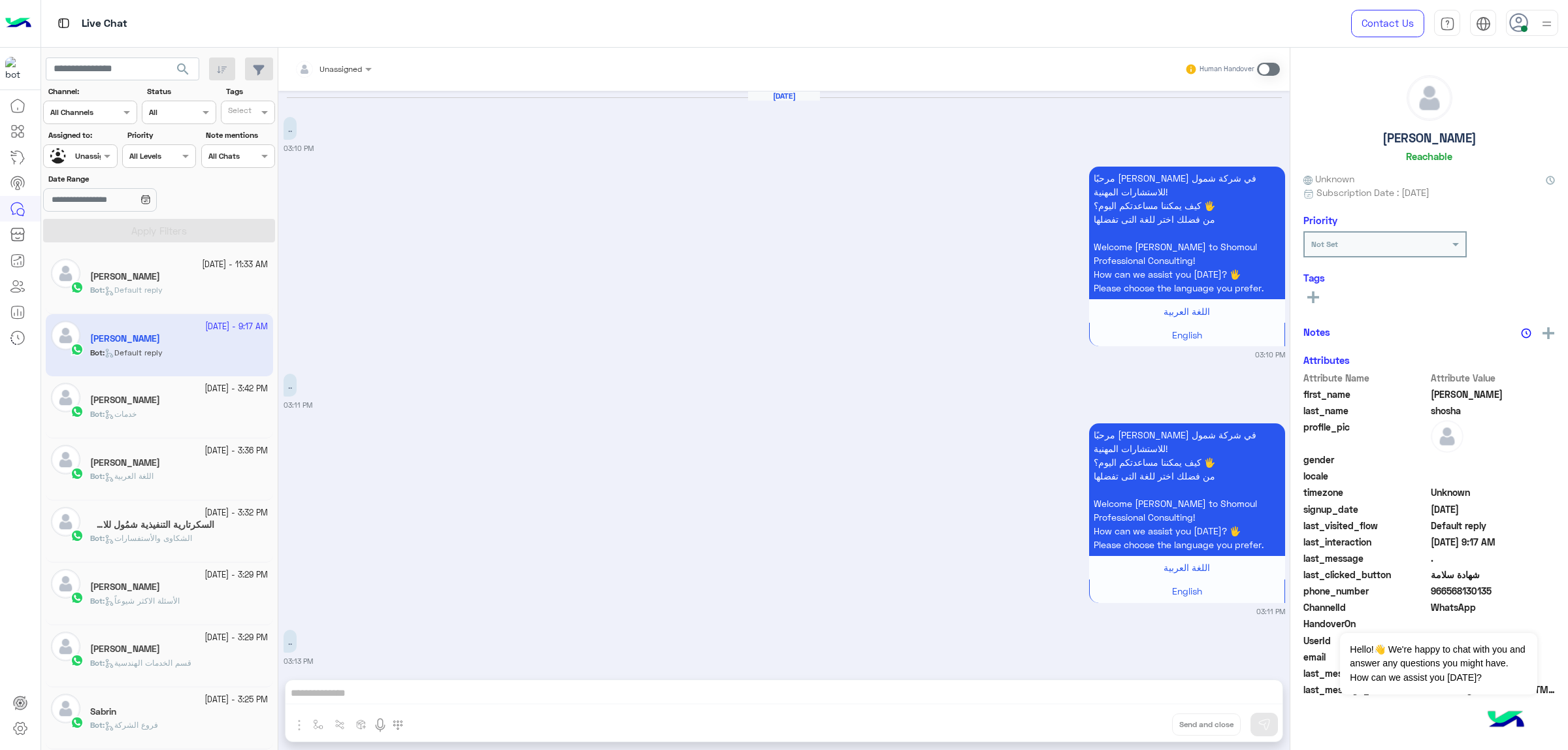
scroll to position [2957, 0]
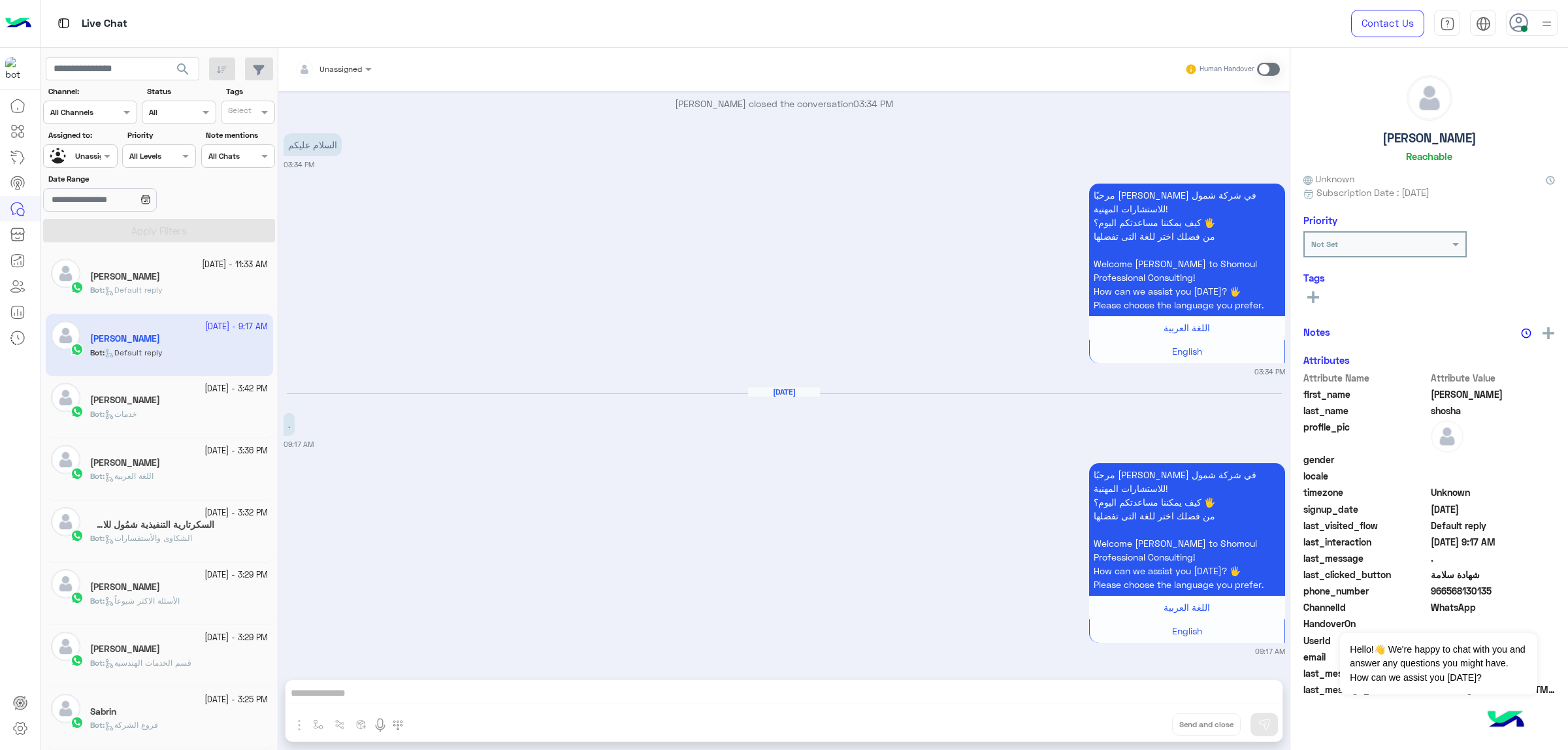
click at [196, 402] on div "[PERSON_NAME]" at bounding box center [178, 402] width 177 height 13
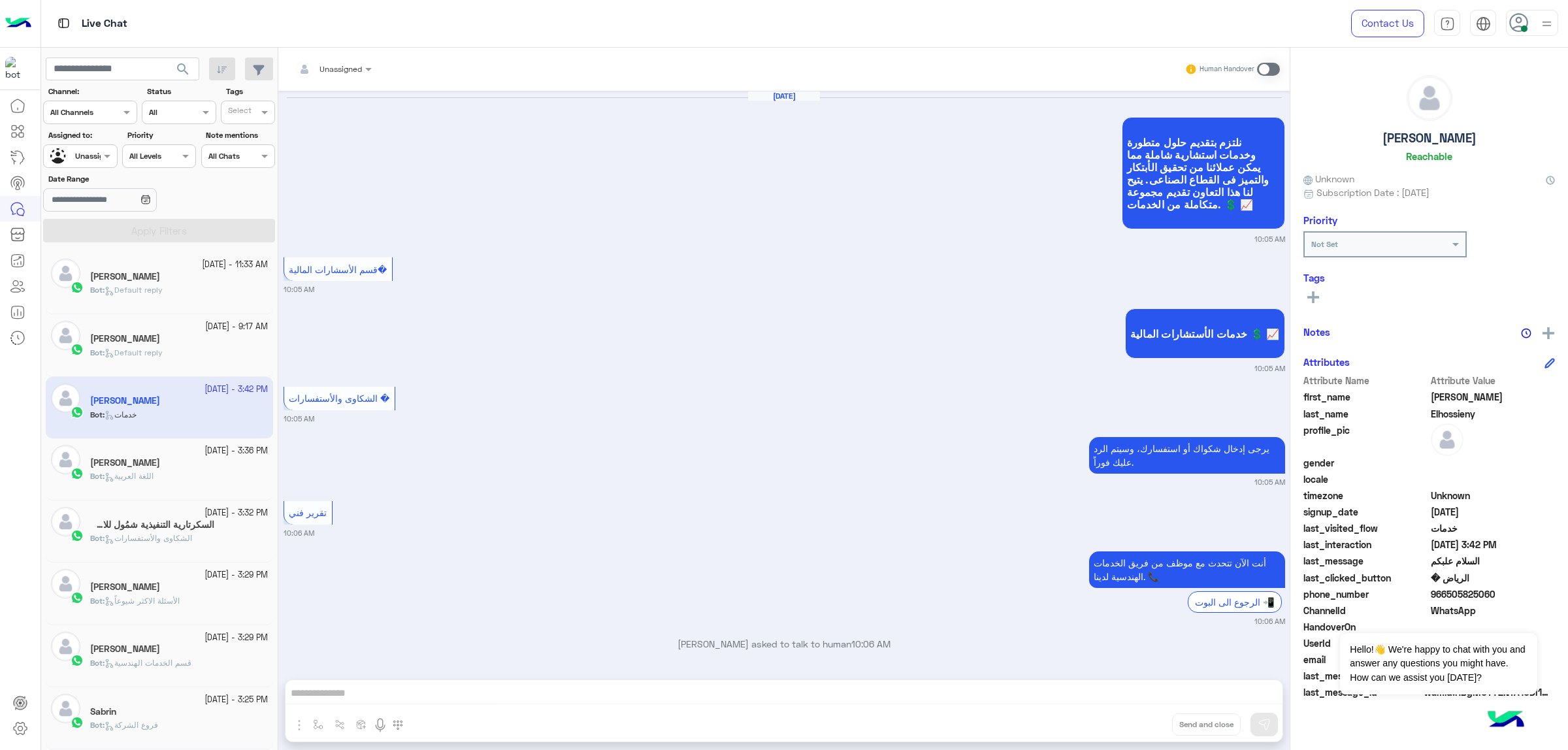
scroll to position [1605, 0]
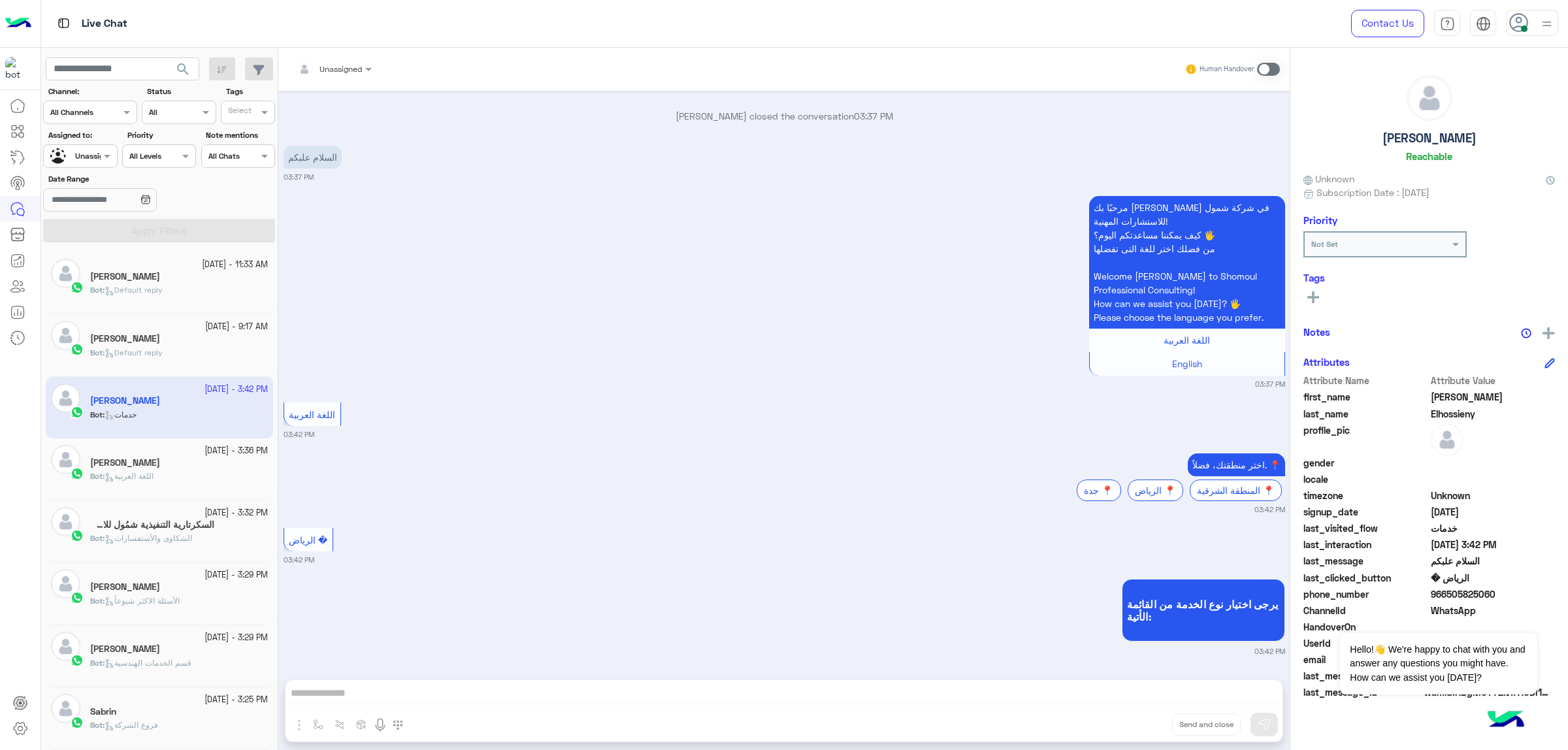
click at [204, 513] on small "[DATE] - 3:32 PM" at bounding box center [236, 513] width 63 height 12
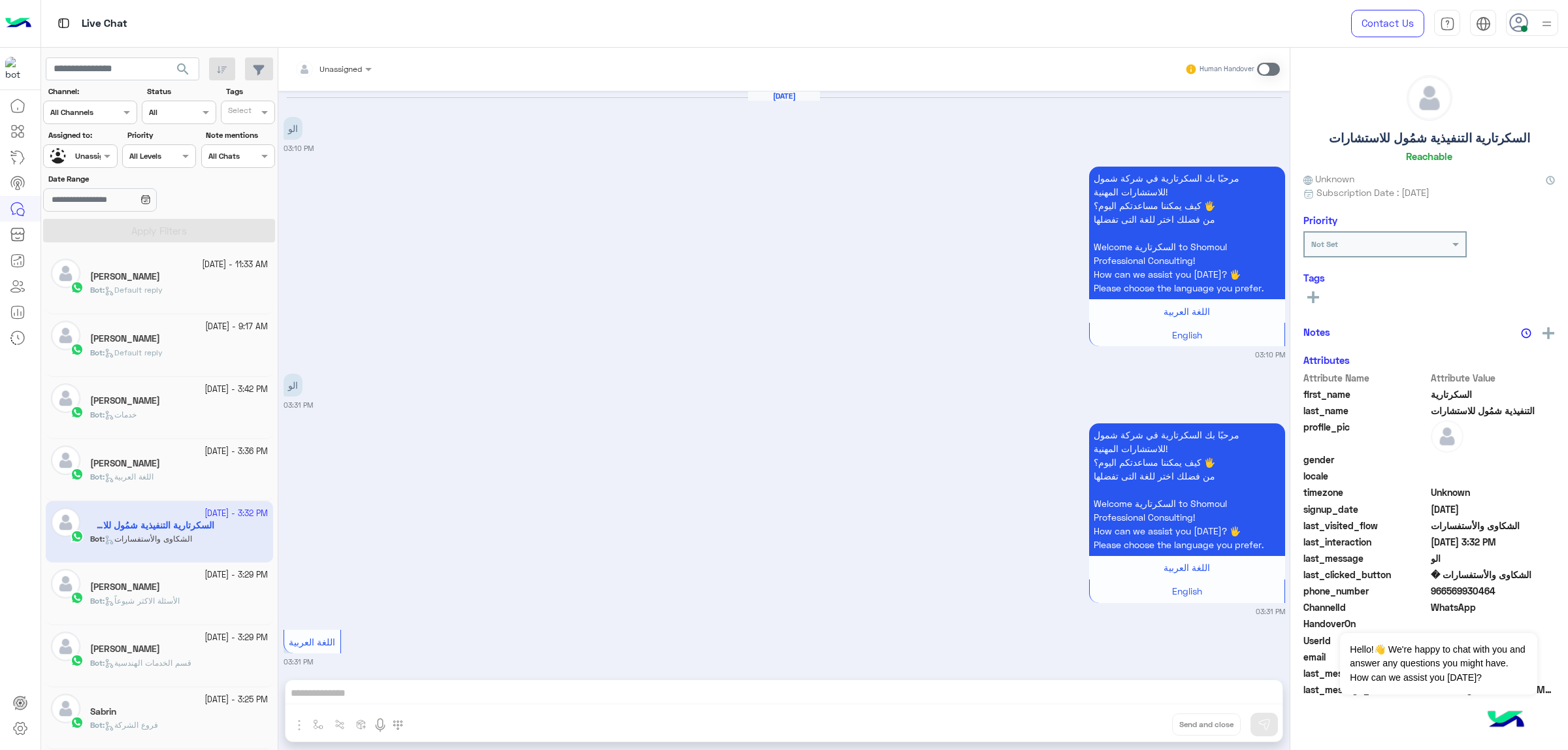
scroll to position [341, 0]
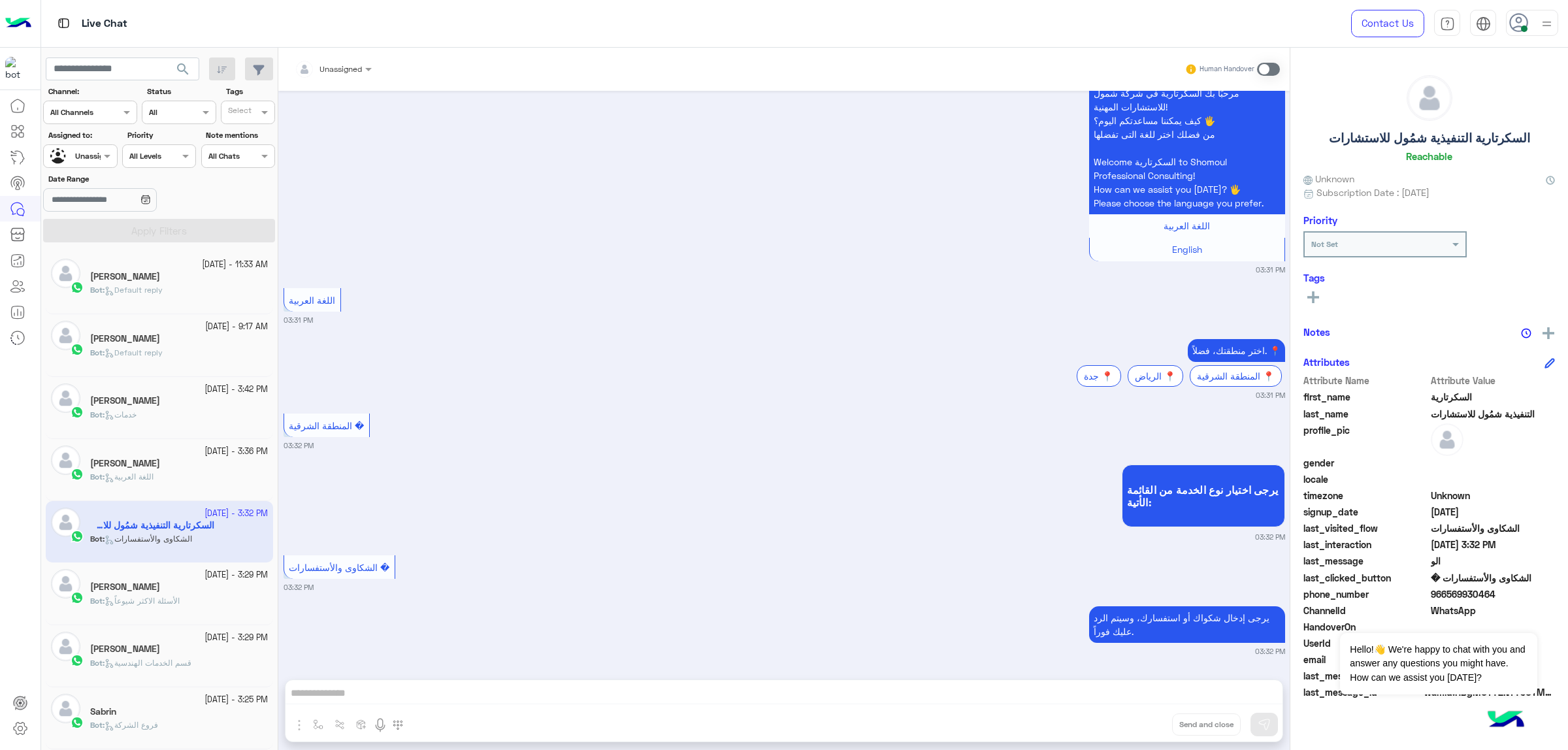
click at [204, 578] on small "[DATE] - 3:29 PM" at bounding box center [236, 575] width 63 height 12
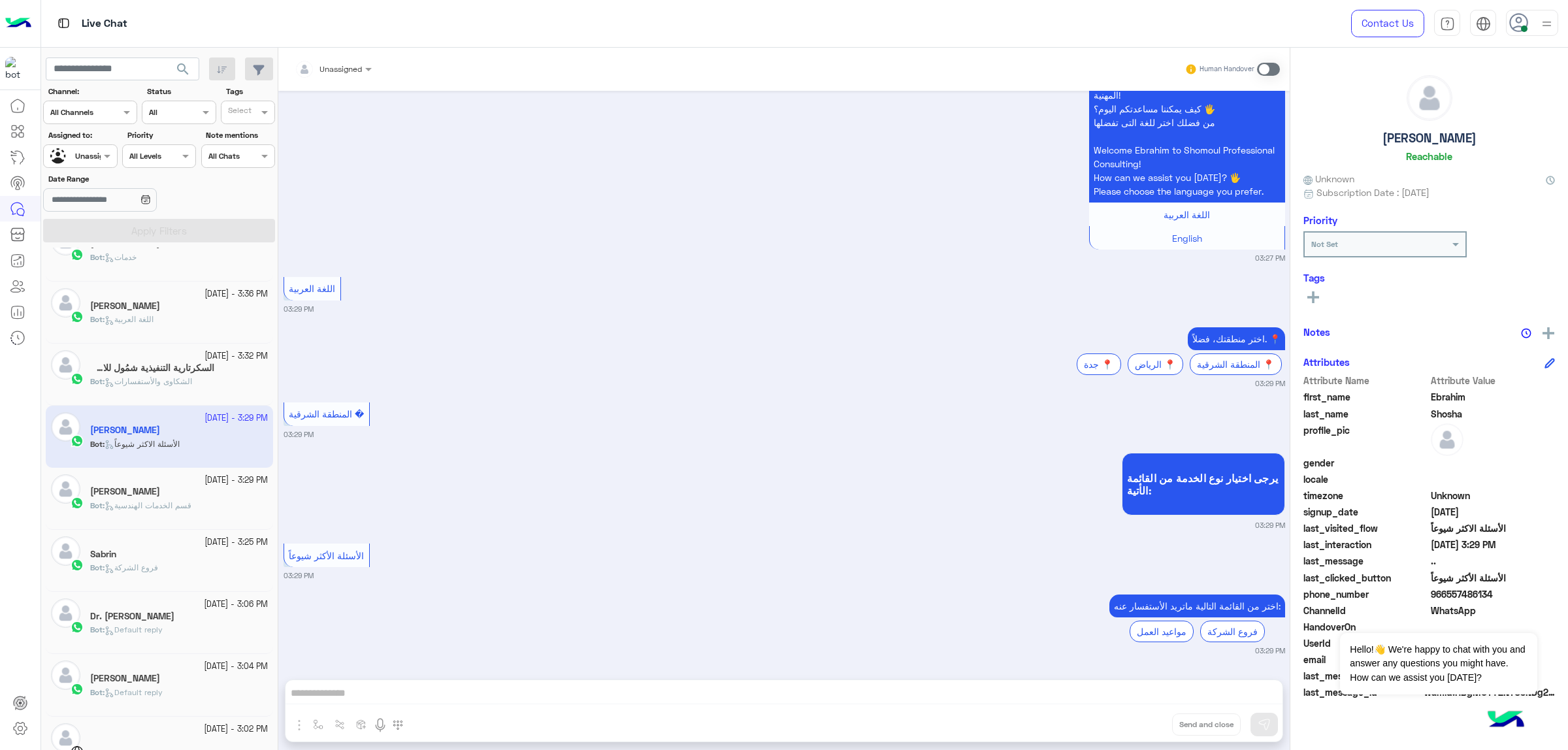
scroll to position [232, 0]
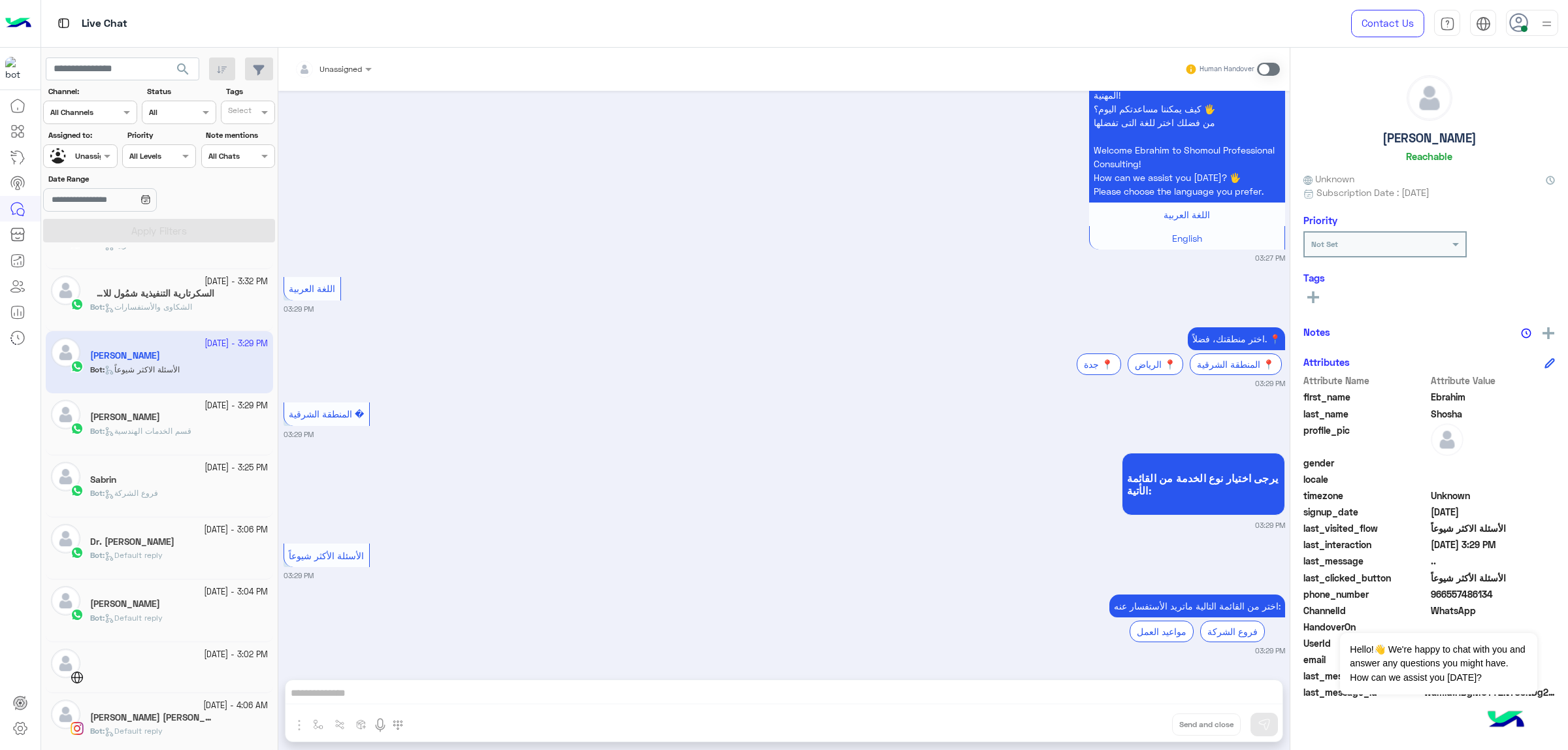
click at [206, 652] on small "[DATE] - 3:02 PM" at bounding box center [236, 655] width 64 height 12
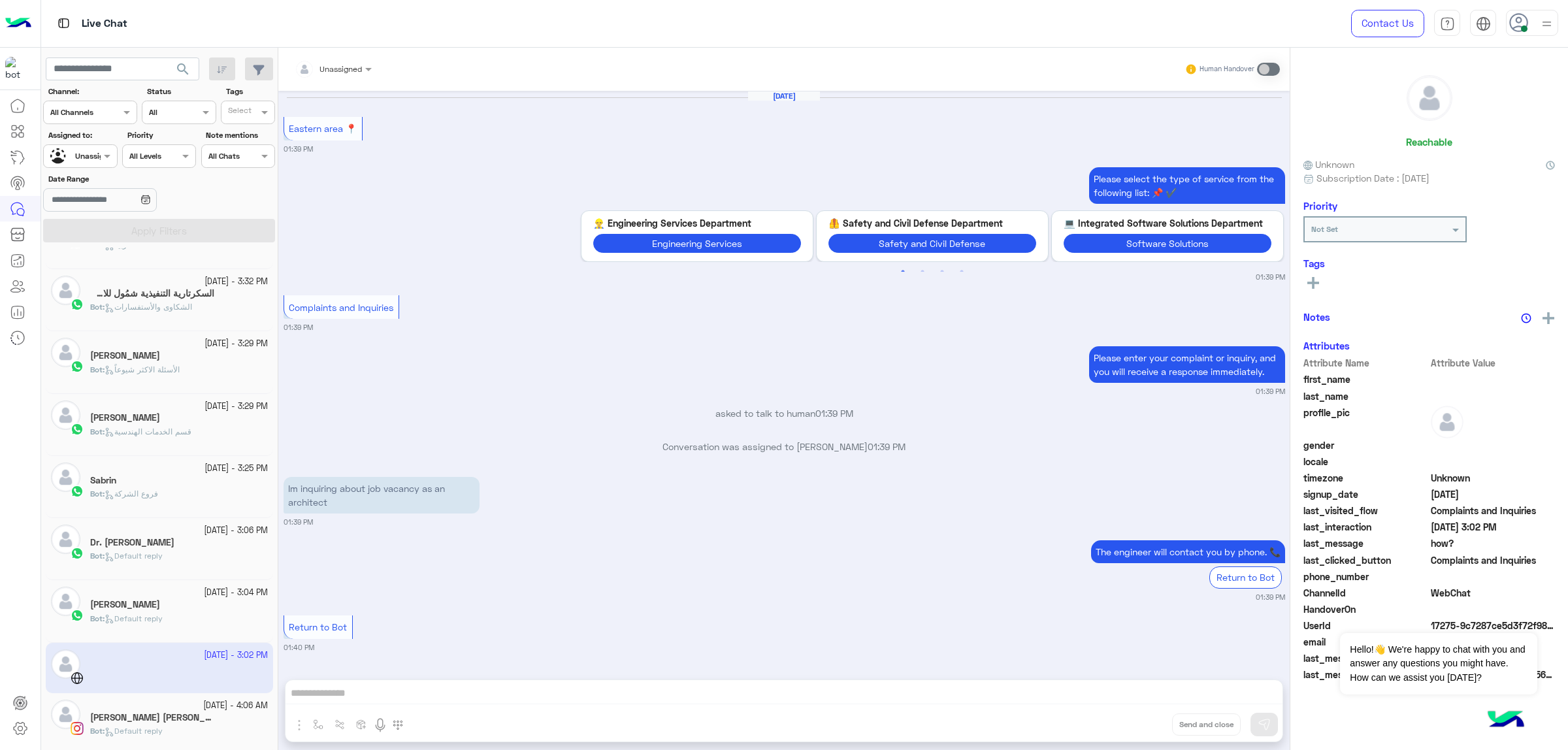
scroll to position [1468, 0]
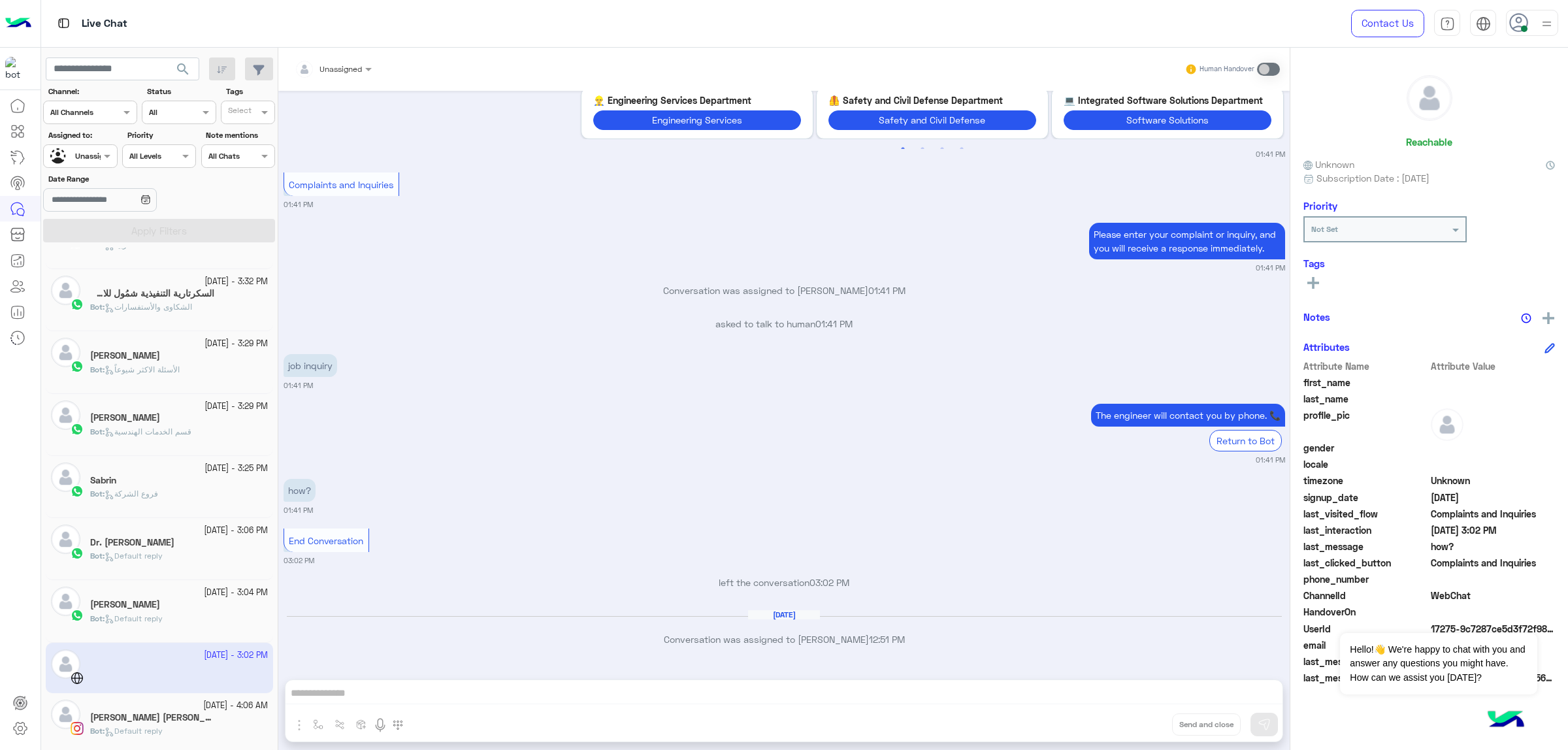
click at [1388, 224] on input "text" at bounding box center [1367, 227] width 109 height 12
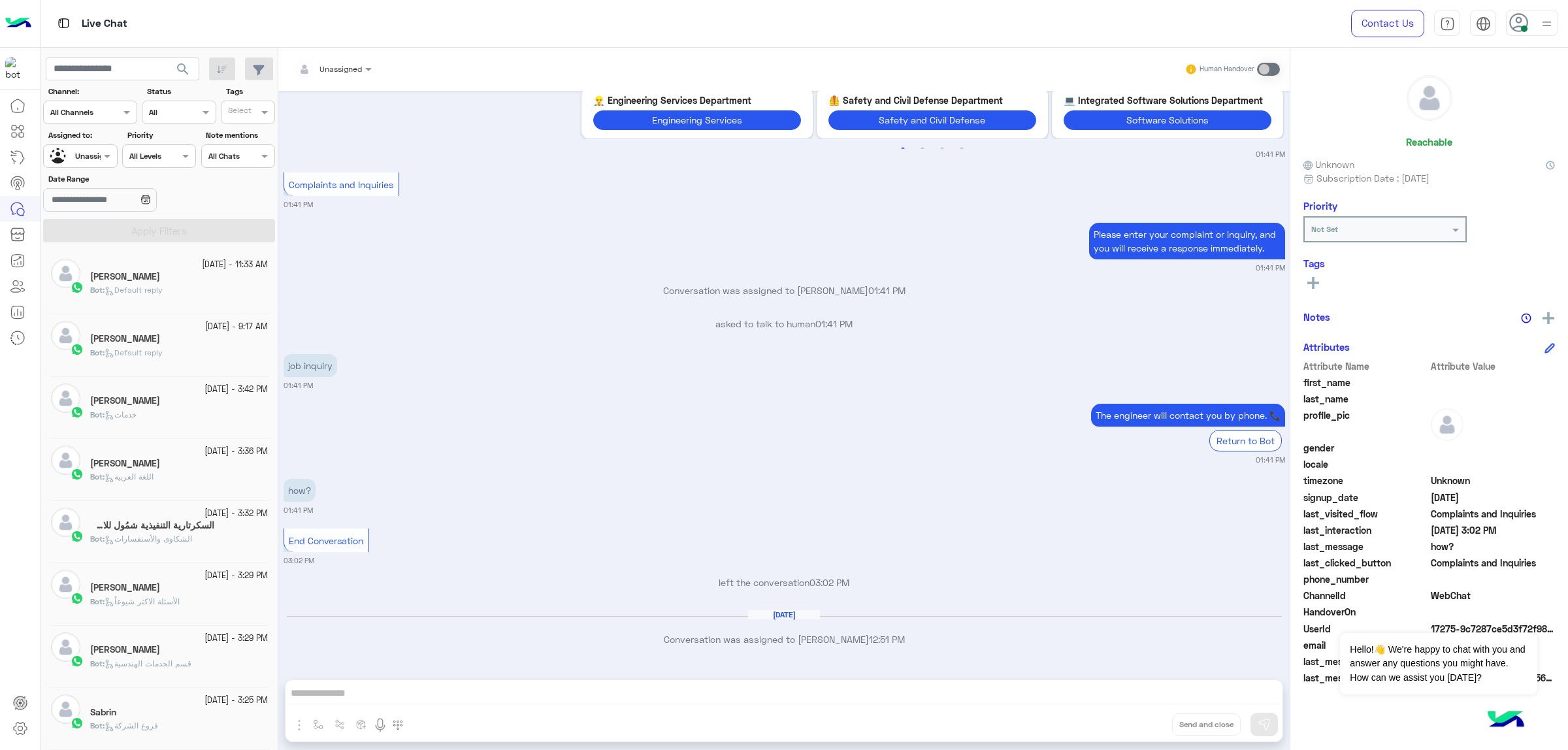
click at [170, 282] on div "[PERSON_NAME]" at bounding box center [178, 278] width 177 height 13
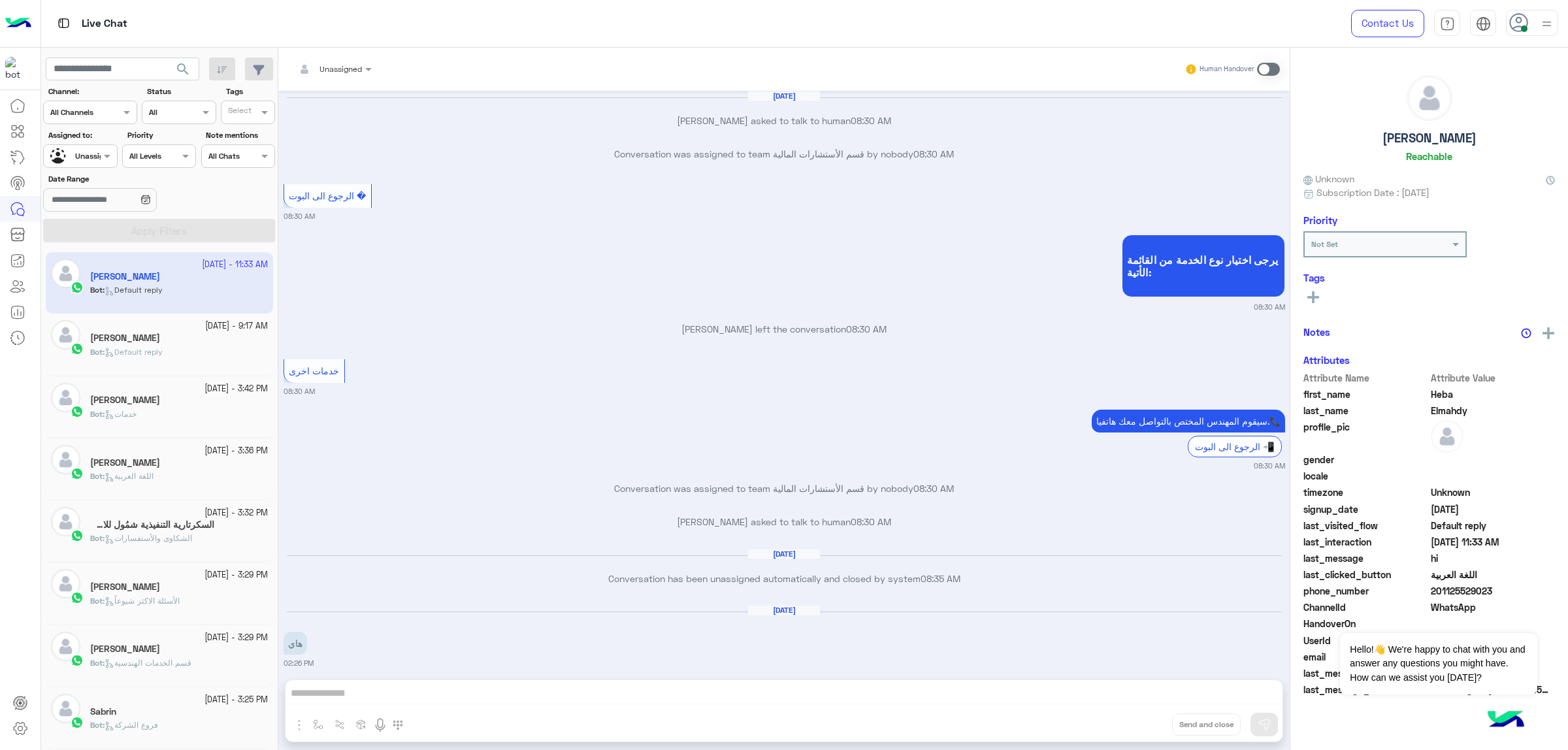
scroll to position [1691, 0]
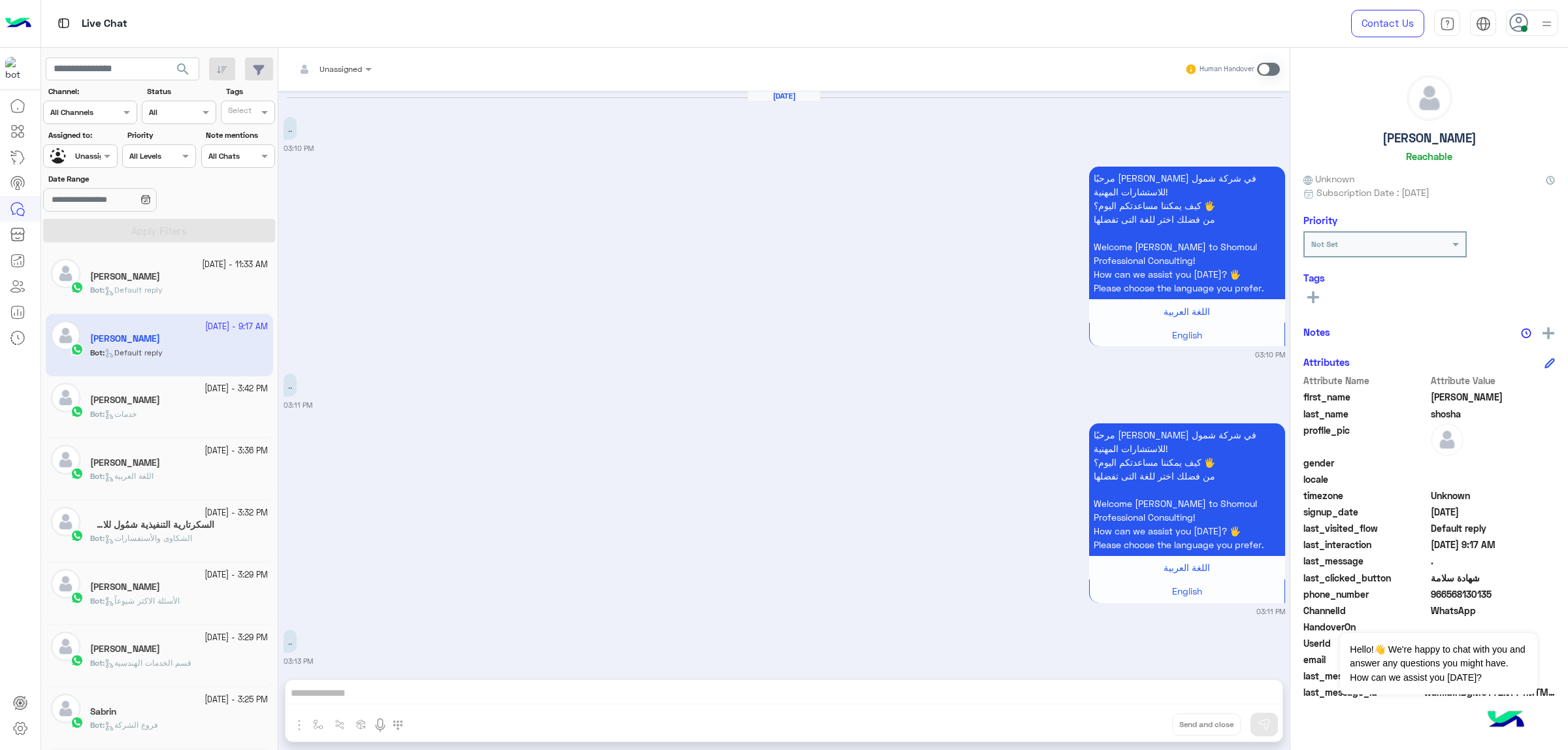
scroll to position [2957, 0]
